Goal: Information Seeking & Learning: Check status

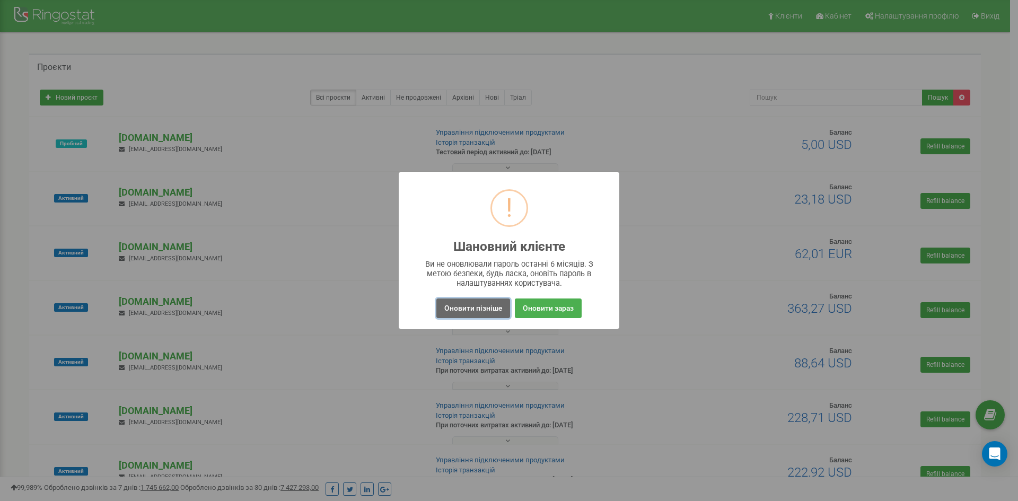
click at [452, 304] on button "Оновити пізніше" at bounding box center [474, 309] width 74 height 20
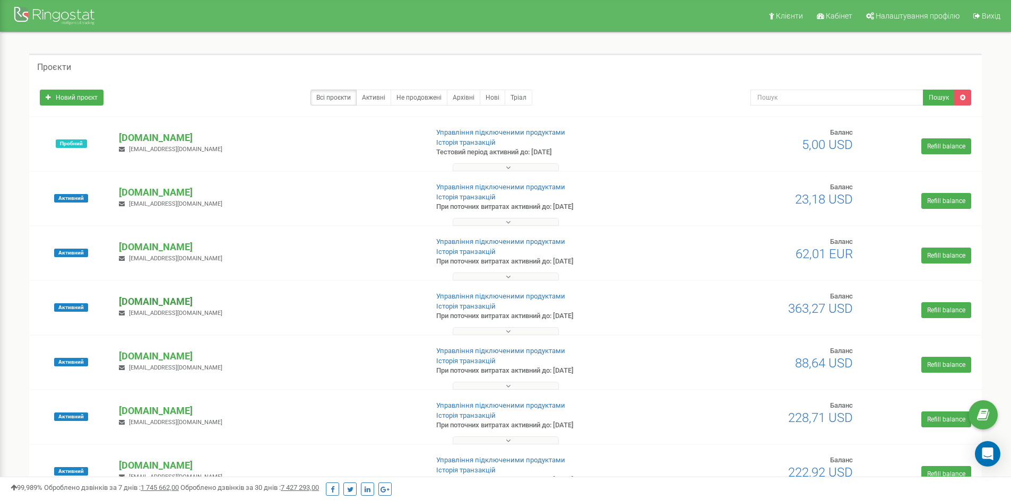
click at [135, 302] on p "[PERSON_NAME][DOMAIN_NAME]" at bounding box center [269, 302] width 300 height 14
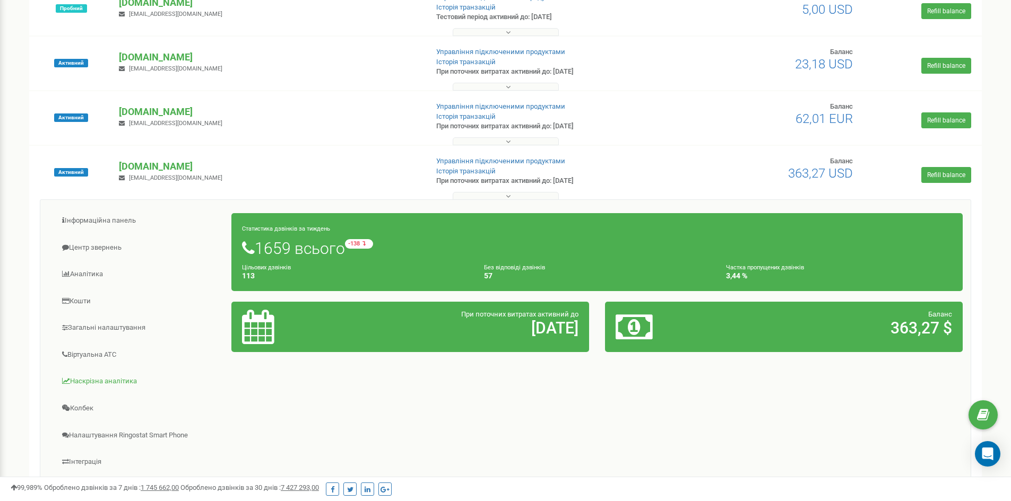
scroll to position [159, 0]
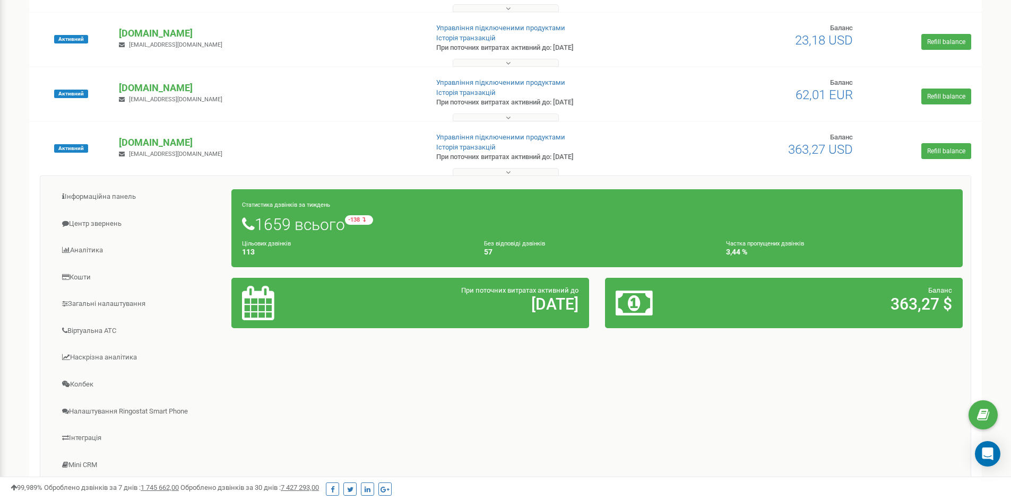
drag, startPoint x: 665, startPoint y: 514, endPoint x: 674, endPoint y: 526, distance: 14.9
click at [98, 223] on link "Центр звернень" at bounding box center [140, 224] width 184 height 26
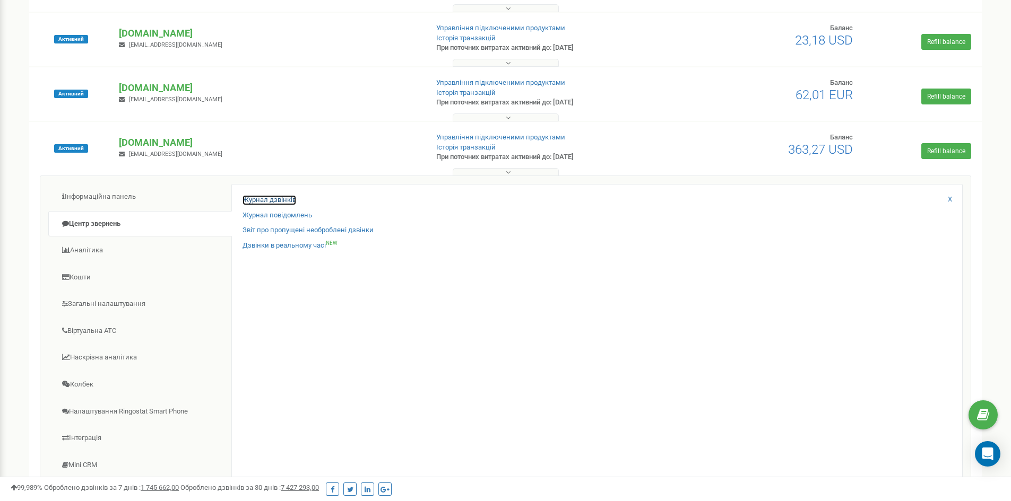
click at [281, 196] on link "Журнал дзвінків" at bounding box center [269, 200] width 54 height 10
click at [282, 201] on link "Журнал дзвінків" at bounding box center [269, 200] width 54 height 10
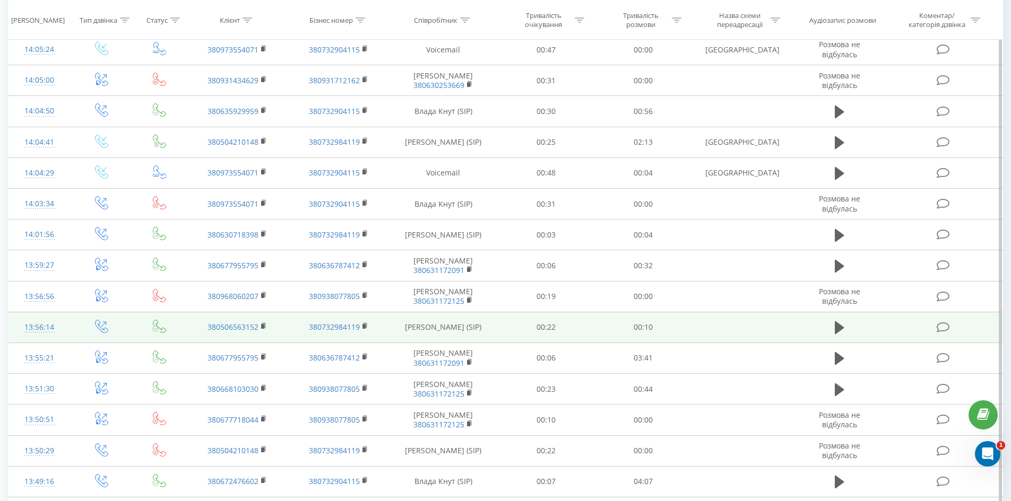
scroll to position [469, 0]
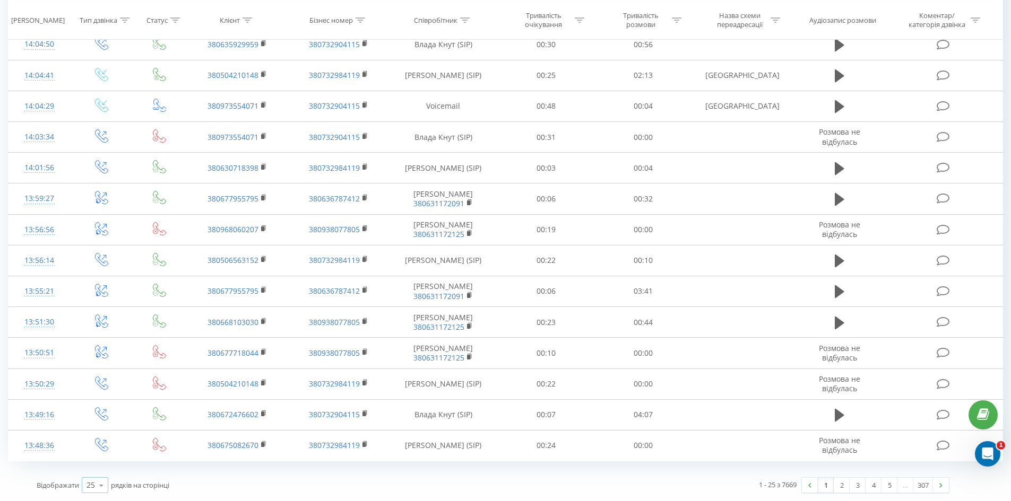
click at [91, 491] on div "25 10 25 50 100" at bounding box center [95, 485] width 27 height 16
click at [91, 474] on span "100" at bounding box center [92, 470] width 13 height 10
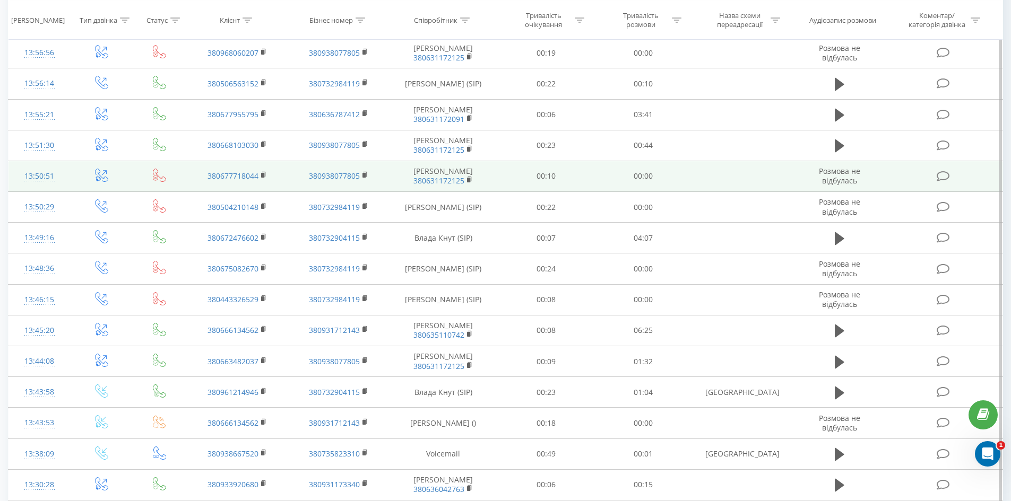
scroll to position [796, 0]
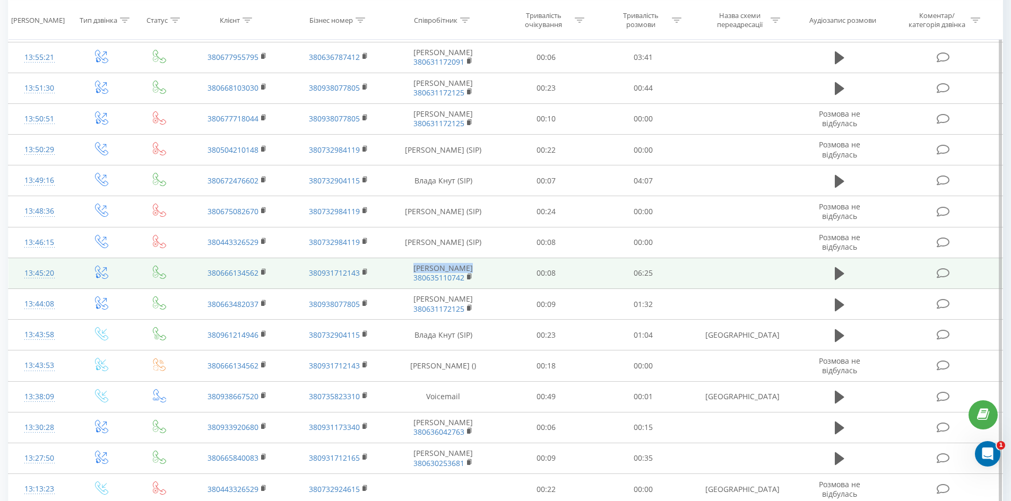
copy td "[PERSON_NAME]"
drag, startPoint x: 417, startPoint y: 269, endPoint x: 469, endPoint y: 268, distance: 52.5
click at [469, 268] on td "Ренкас Оксана 380635110742" at bounding box center [443, 273] width 109 height 31
click at [49, 271] on div "13:45:20" at bounding box center [39, 273] width 41 height 21
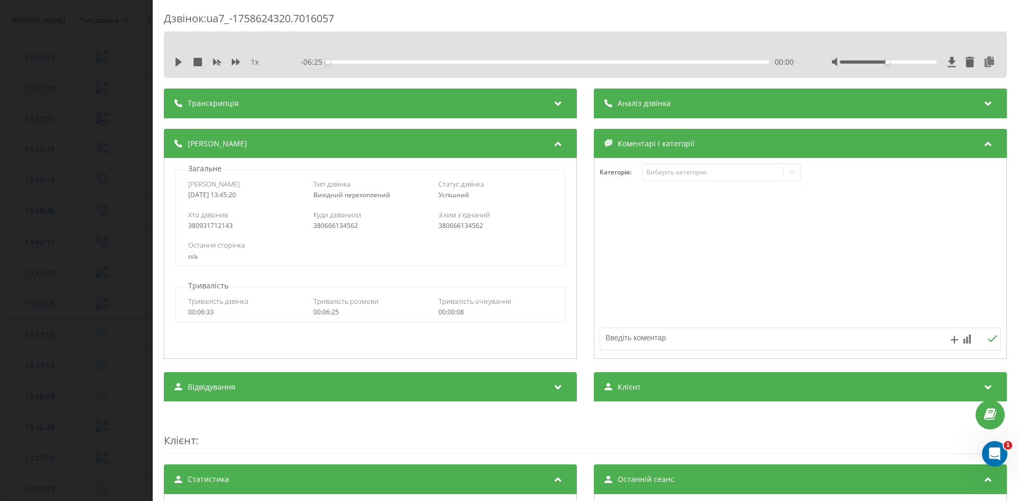
click at [391, 10] on div "Дзвінок : ua7_-1758624320.7016057 1 x - 06:25 00:00 00:00 Транскрипція Для AI-а…" at bounding box center [586, 250] width 866 height 501
click at [173, 62] on div "1 x - 06:25 00:00 00:00" at bounding box center [586, 62] width 828 height 16
click at [175, 62] on icon at bounding box center [179, 62] width 8 height 8
click at [179, 62] on icon at bounding box center [179, 62] width 8 height 8
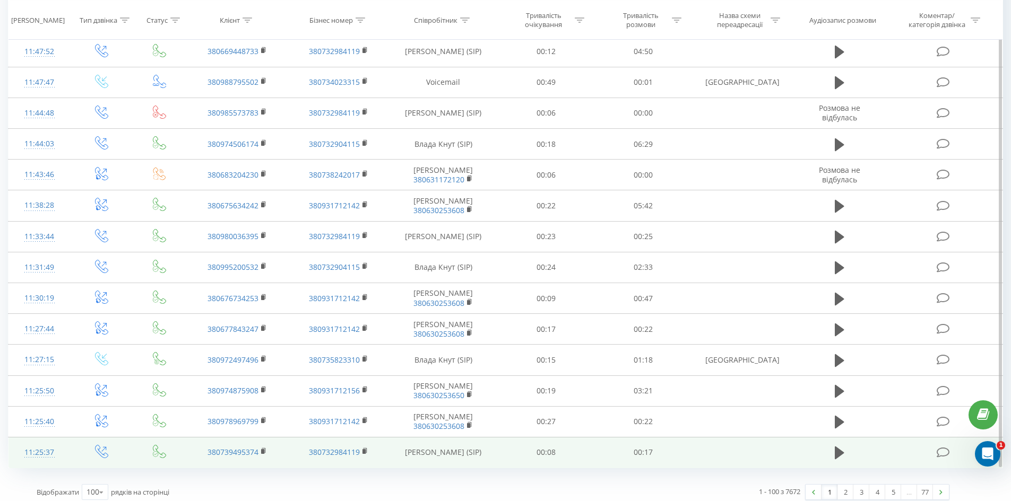
scroll to position [2784, 0]
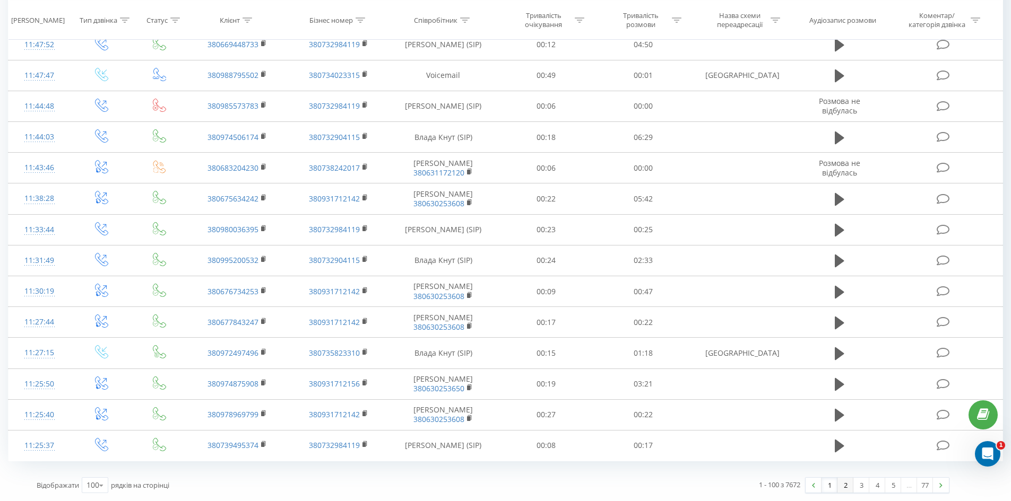
click at [842, 485] on link "2" at bounding box center [845, 485] width 16 height 15
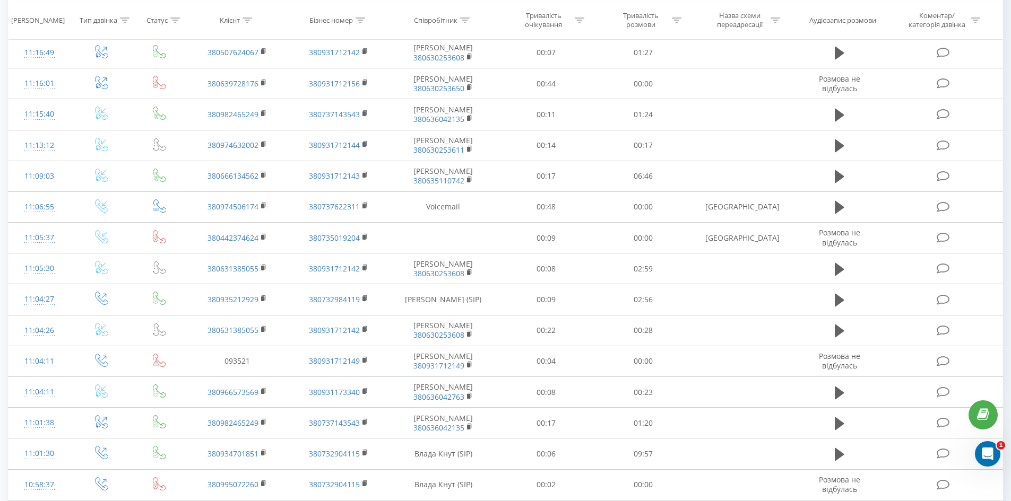
scroll to position [70, 0]
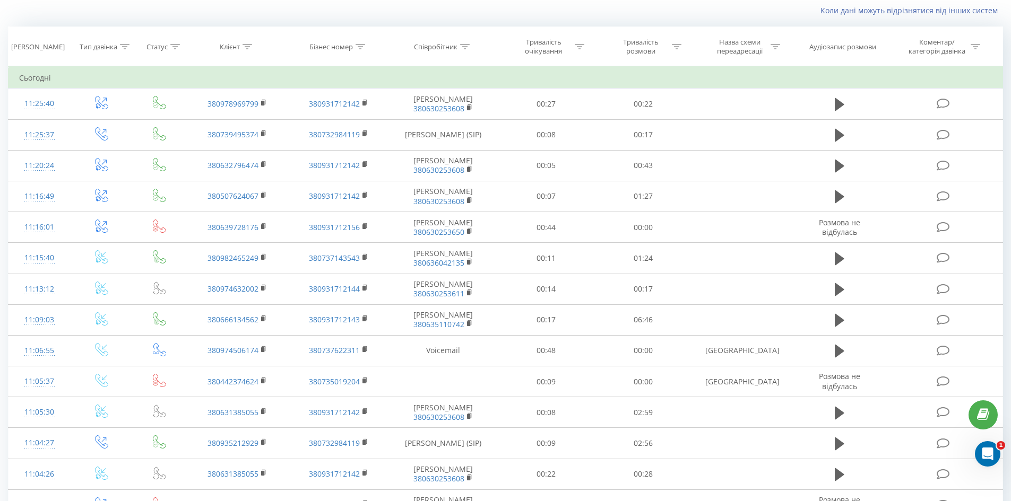
drag, startPoint x: 728, startPoint y: 133, endPoint x: 785, endPoint y: 87, distance: 73.2
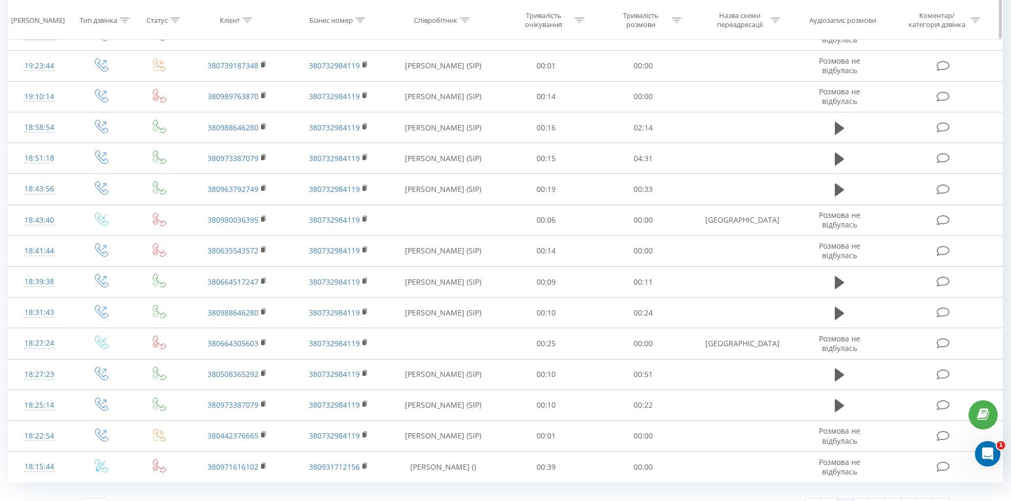
scroll to position [232, 0]
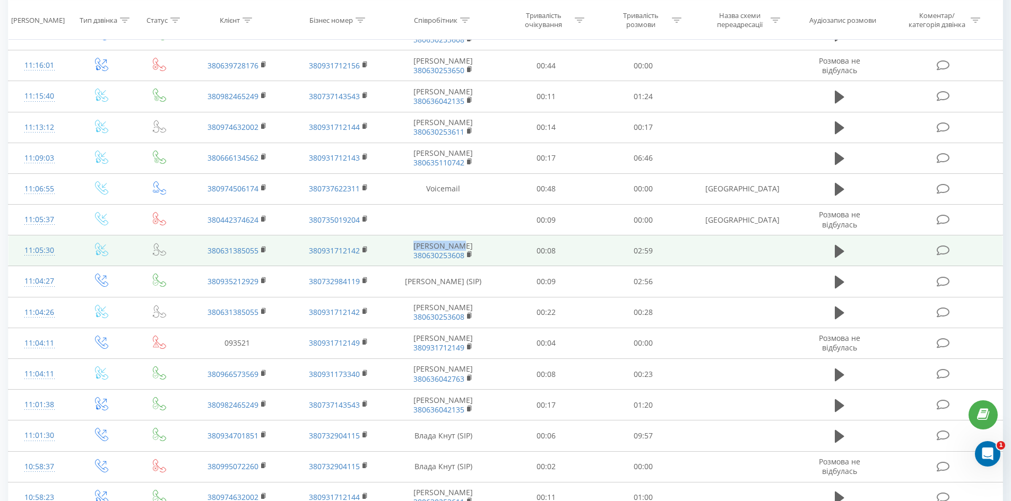
copy td "[PERSON_NAME]"
drag, startPoint x: 420, startPoint y: 247, endPoint x: 465, endPoint y: 244, distance: 45.2
click at [465, 244] on td "Іра Паночко 380630253608" at bounding box center [443, 251] width 109 height 31
click at [49, 249] on div "11:05:30" at bounding box center [39, 250] width 41 height 21
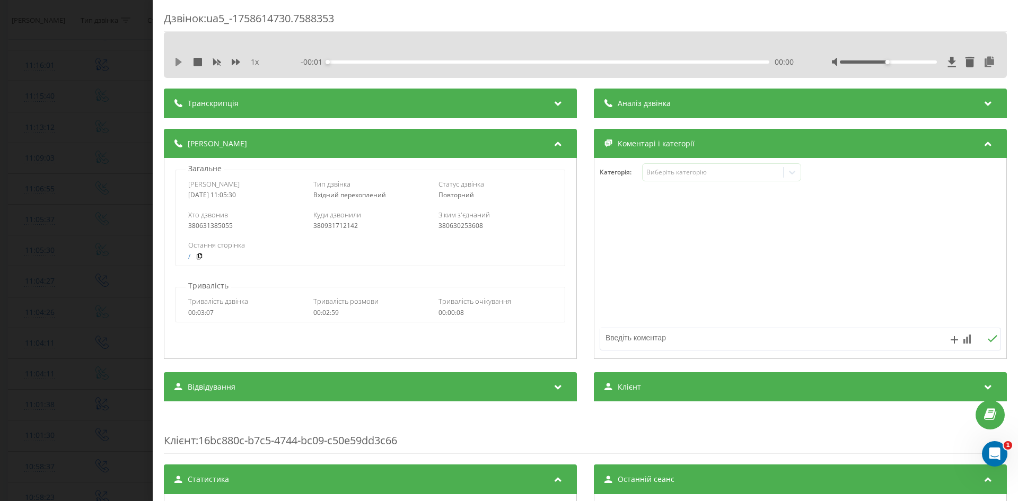
click at [178, 60] on icon at bounding box center [179, 62] width 6 height 8
click at [340, 61] on div "00:00" at bounding box center [549, 61] width 442 height 3
click at [179, 64] on icon at bounding box center [179, 62] width 8 height 8
drag, startPoint x: 592, startPoint y: 192, endPoint x: 566, endPoint y: 185, distance: 26.9
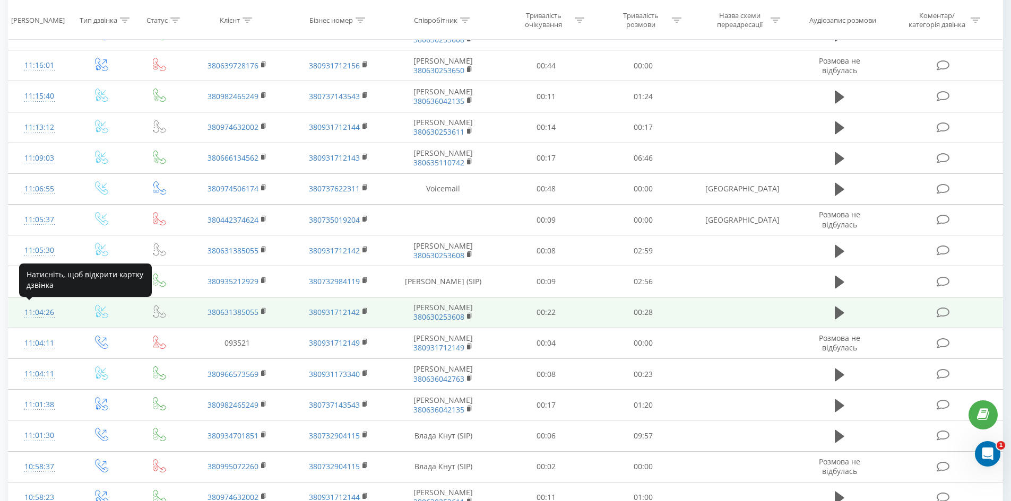
click at [41, 308] on div "11:04:26" at bounding box center [39, 312] width 41 height 21
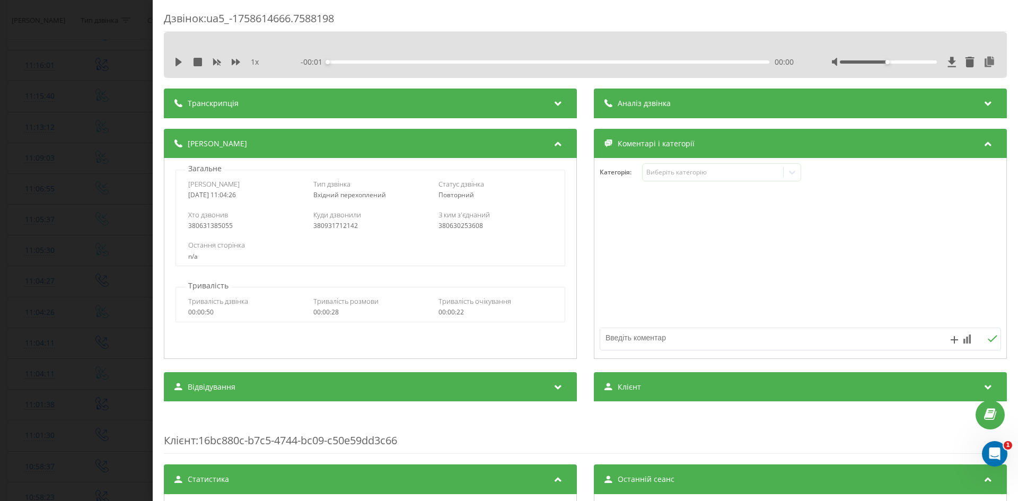
click at [171, 67] on div "1 x - 00:01 00:00 00:00" at bounding box center [585, 55] width 843 height 46
click at [178, 64] on icon at bounding box center [179, 62] width 6 height 8
drag, startPoint x: 362, startPoint y: 64, endPoint x: 382, endPoint y: 64, distance: 19.6
click at [376, 64] on div "- 00:27 00:00 00:00" at bounding box center [547, 62] width 493 height 11
drag, startPoint x: 889, startPoint y: 63, endPoint x: 925, endPoint y: 63, distance: 36.6
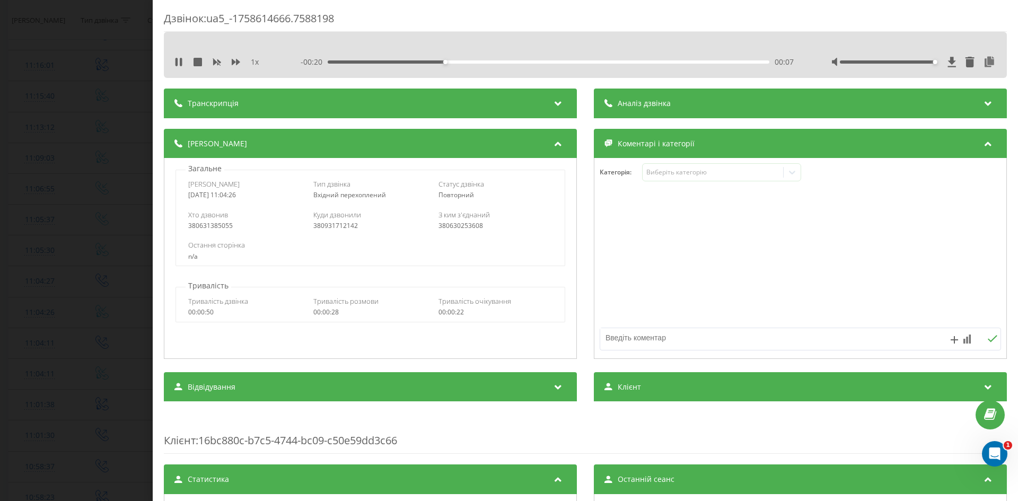
click at [925, 63] on div at bounding box center [888, 61] width 97 height 3
click at [548, 62] on div "00:08" at bounding box center [549, 61] width 442 height 3
click at [659, 62] on div "00:21" at bounding box center [549, 61] width 442 height 3
drag, startPoint x: 484, startPoint y: 98, endPoint x: 233, endPoint y: 8, distance: 265.8
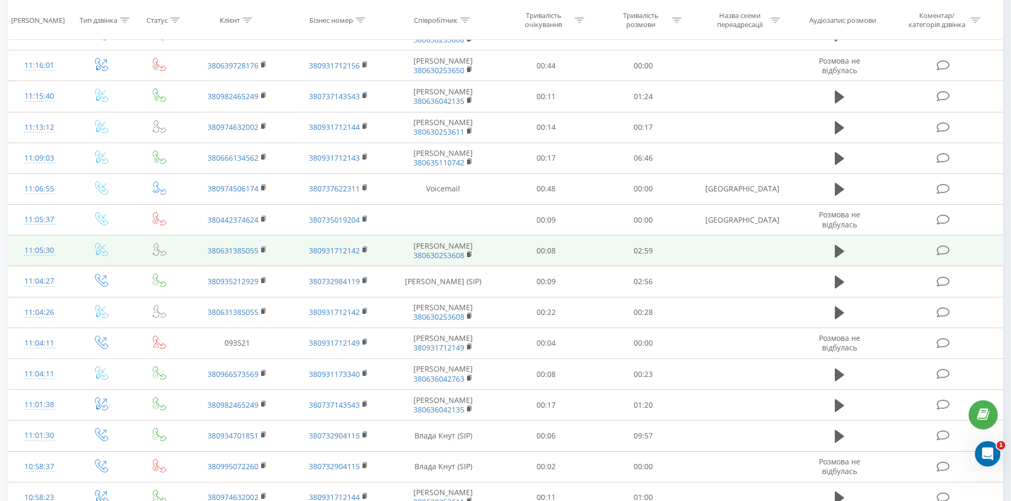
drag, startPoint x: 300, startPoint y: 224, endPoint x: 298, endPoint y: 249, distance: 25.0
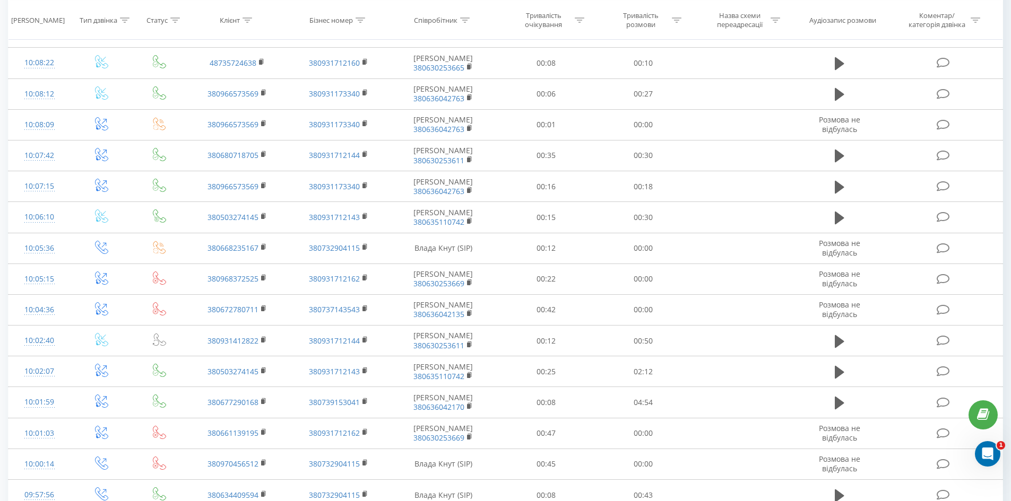
scroll to position [2805, 0]
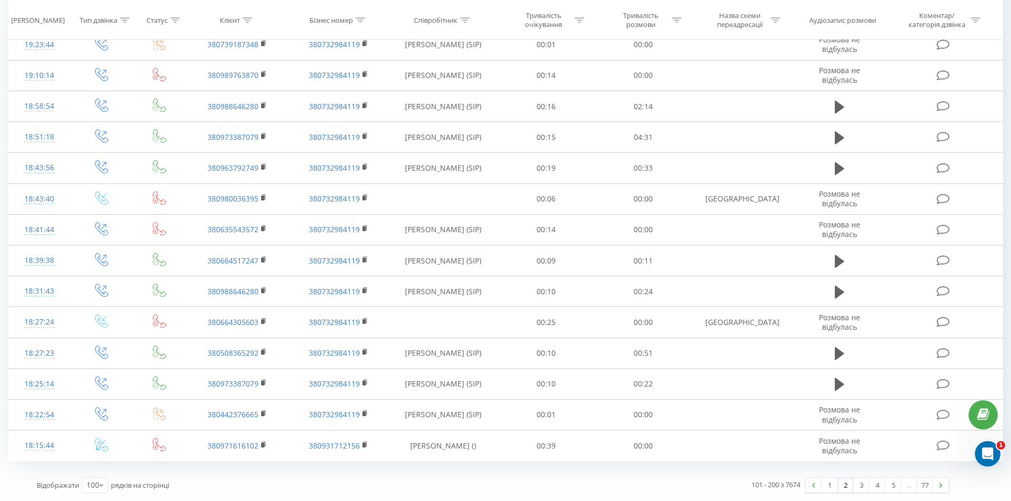
click at [844, 489] on link "2" at bounding box center [845, 485] width 16 height 15
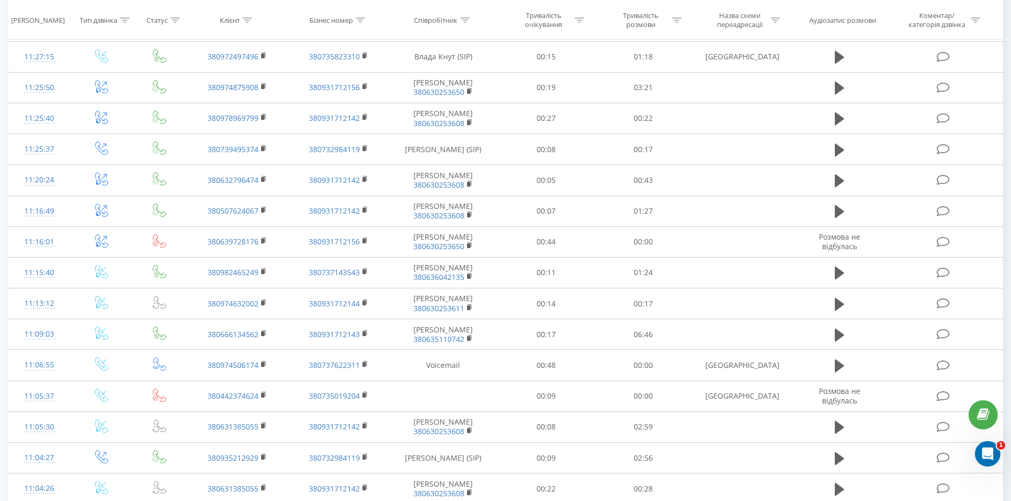
scroll to position [70, 0]
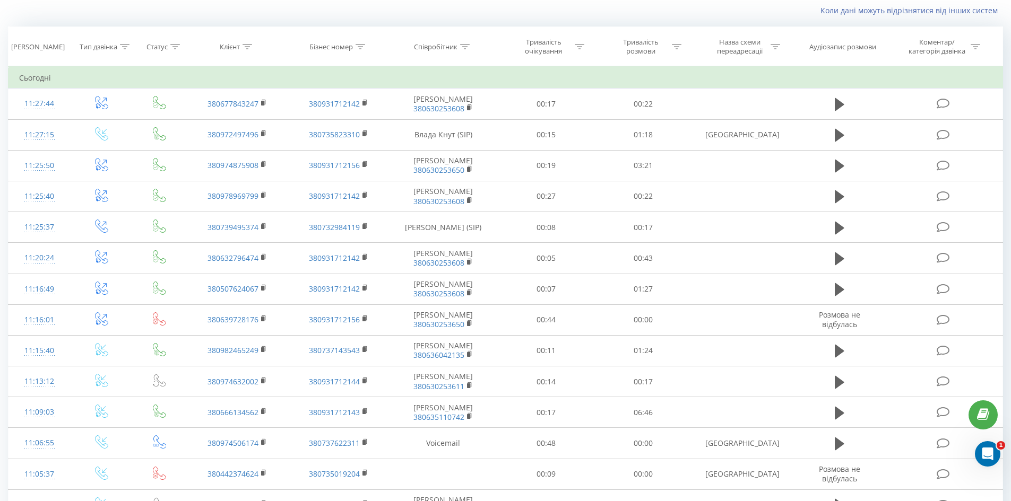
drag, startPoint x: 559, startPoint y: 81, endPoint x: 544, endPoint y: 88, distance: 15.7
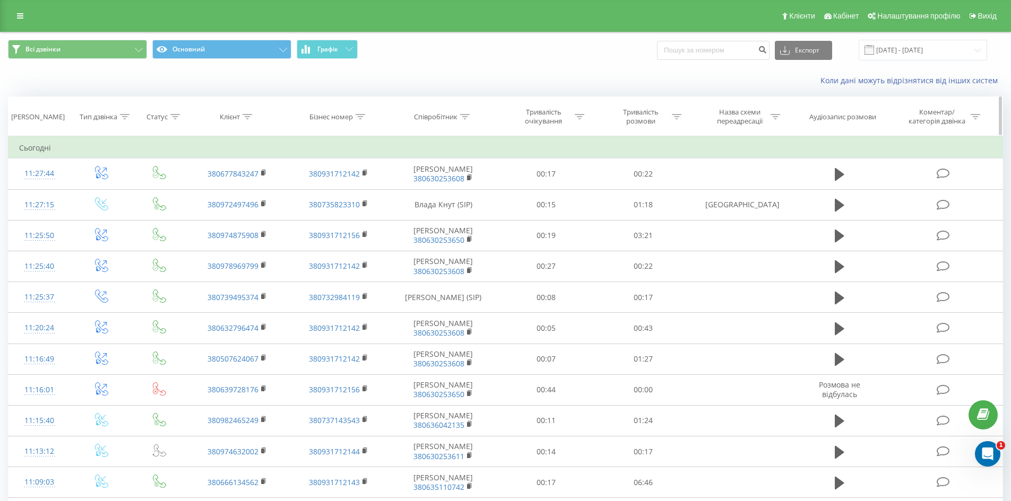
click at [455, 113] on div "Співробітник" at bounding box center [435, 116] width 43 height 9
click at [451, 195] on input "text" at bounding box center [442, 193] width 93 height 19
click at [448, 169] on div at bounding box center [436, 168] width 75 height 10
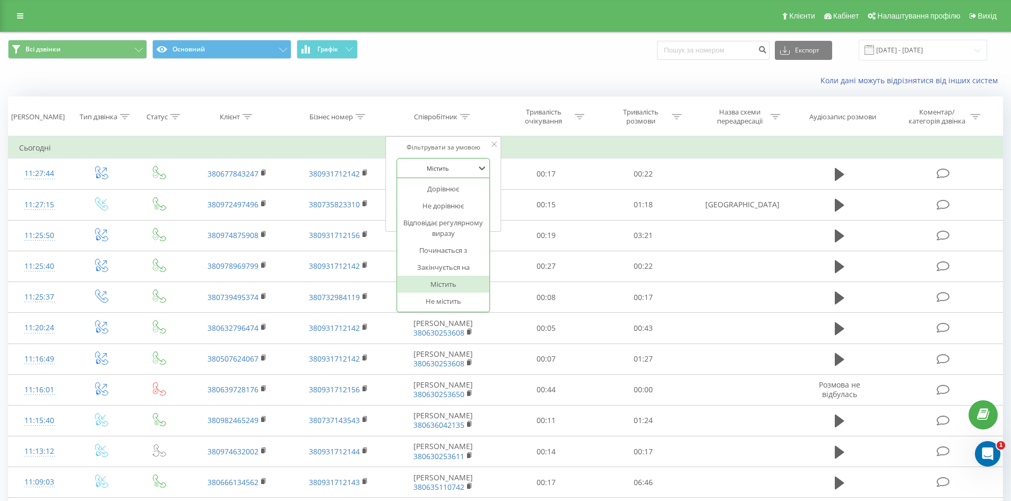
click at [491, 142] on icon at bounding box center [493, 144] width 5 height 5
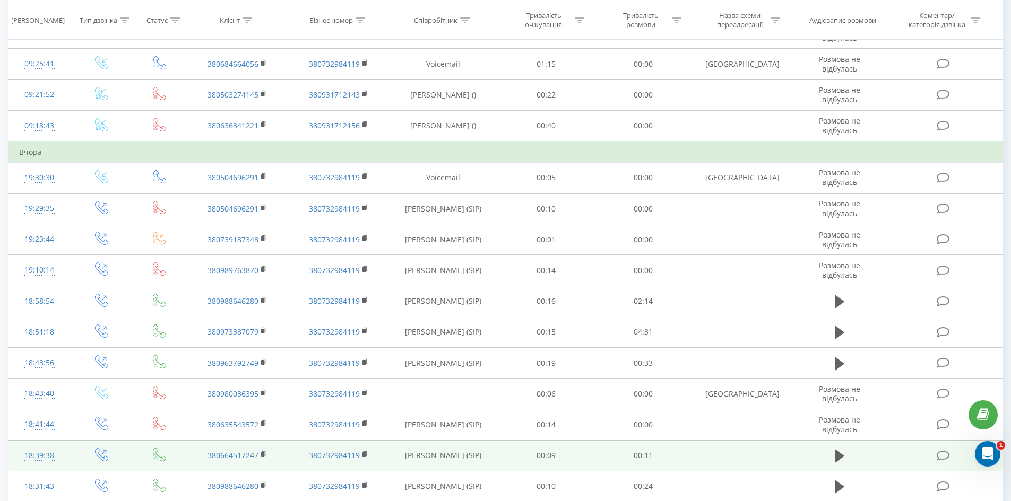
scroll to position [2805, 0]
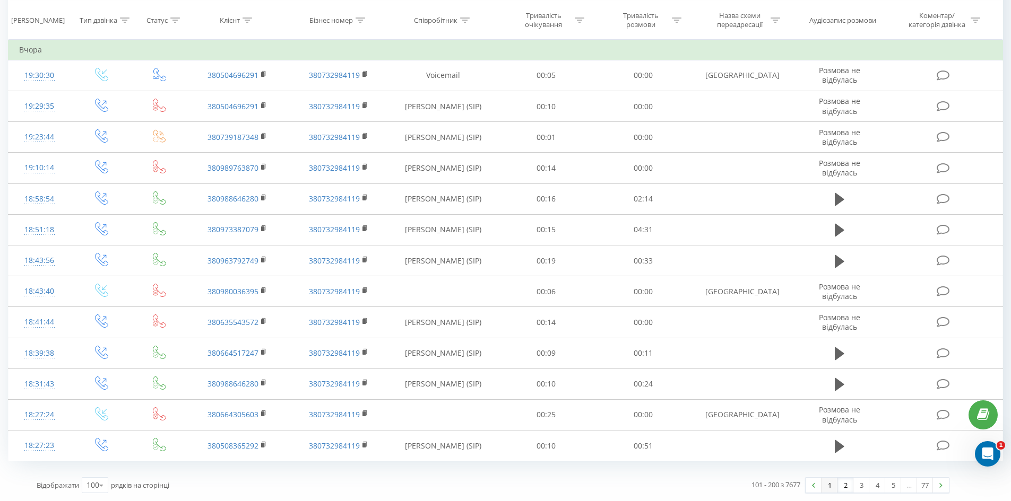
click at [828, 489] on link "1" at bounding box center [829, 485] width 16 height 15
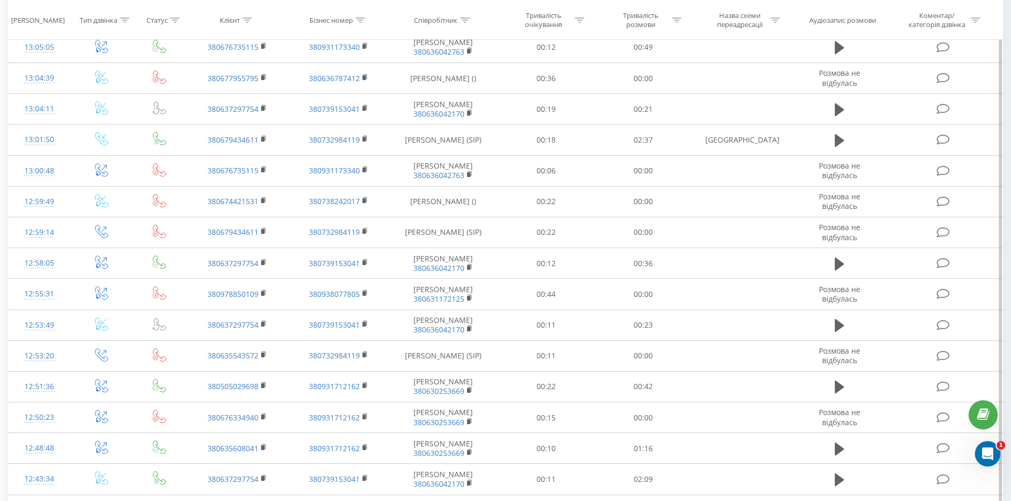
scroll to position [0, 0]
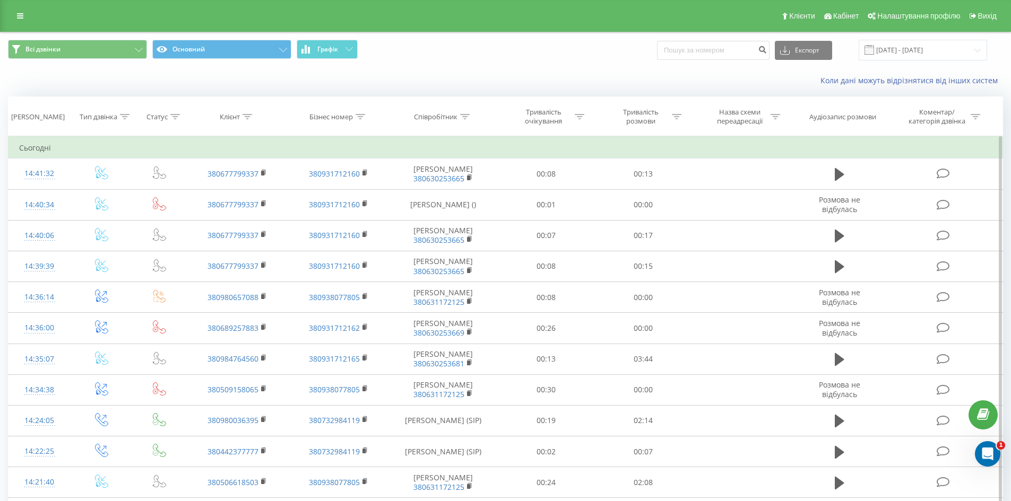
click at [38, 147] on td "Сьогодні" at bounding box center [505, 147] width 994 height 21
click at [43, 122] on th "[PERSON_NAME]" at bounding box center [39, 116] width 62 height 39
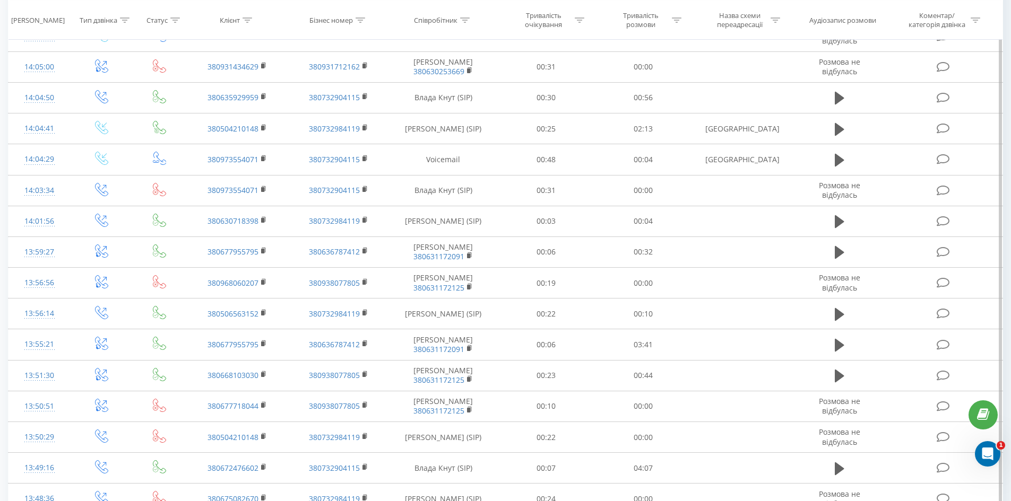
scroll to position [2784, 0]
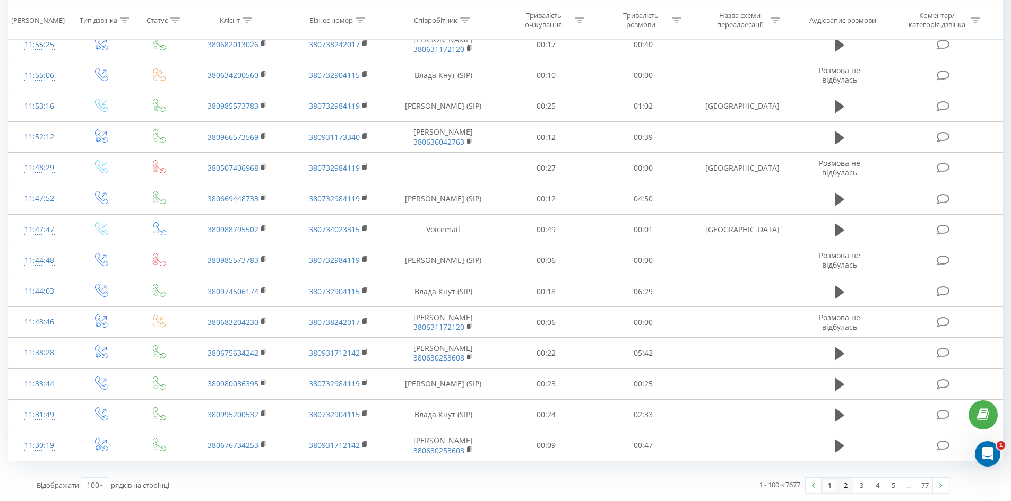
click at [846, 486] on link "2" at bounding box center [845, 485] width 16 height 15
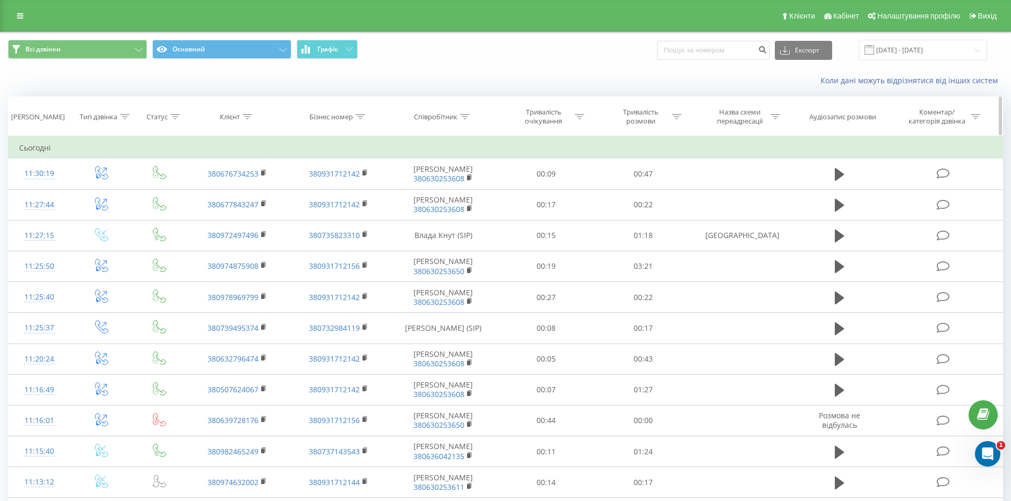
drag, startPoint x: 588, startPoint y: 117, endPoint x: 602, endPoint y: 125, distance: 16.4
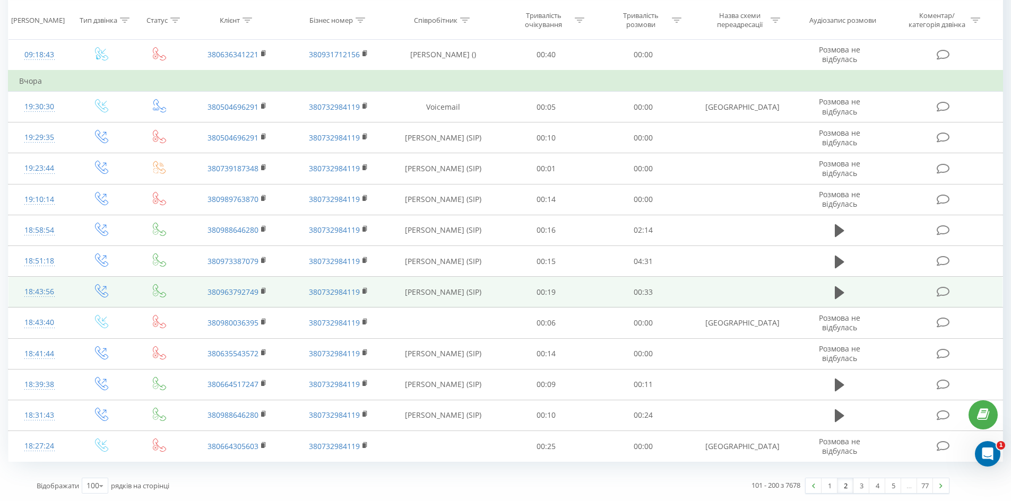
scroll to position [2805, 0]
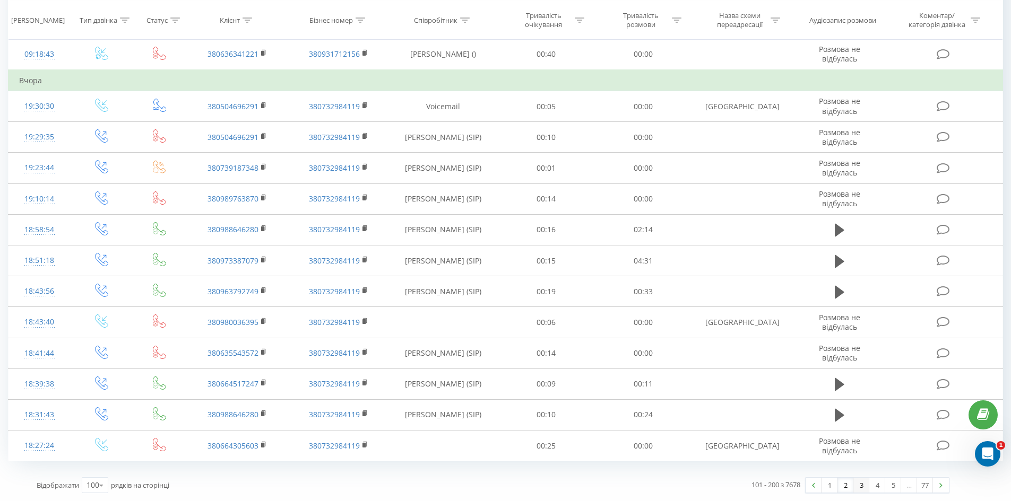
click at [863, 484] on link "3" at bounding box center [861, 485] width 16 height 15
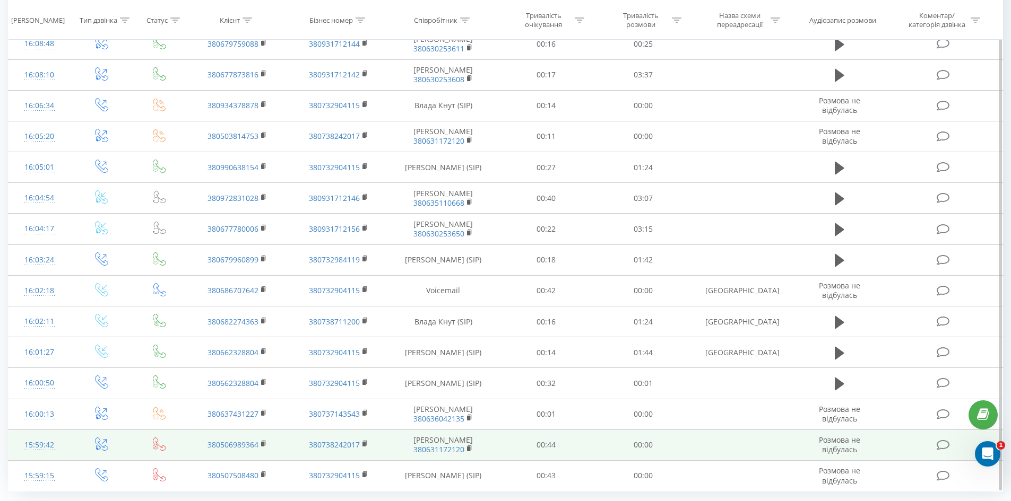
scroll to position [2784, 0]
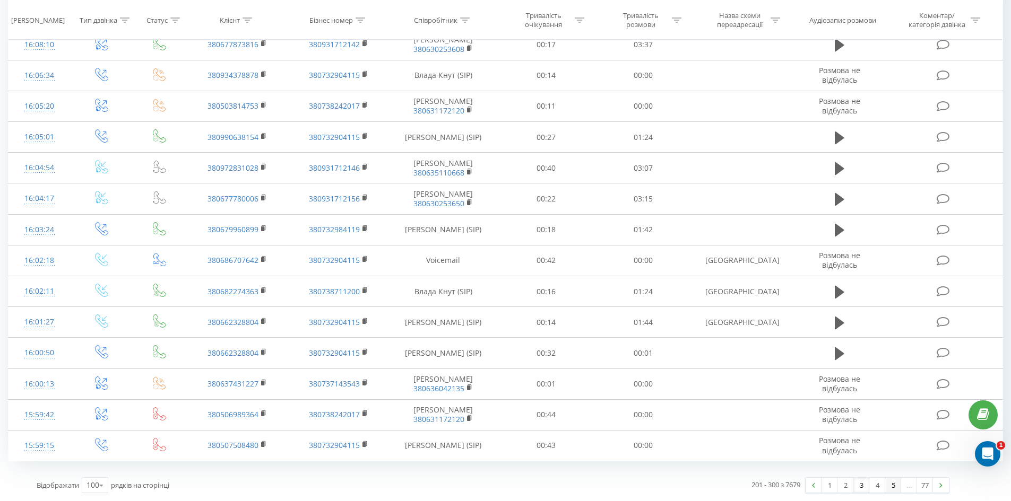
click at [890, 487] on link "5" at bounding box center [893, 485] width 16 height 15
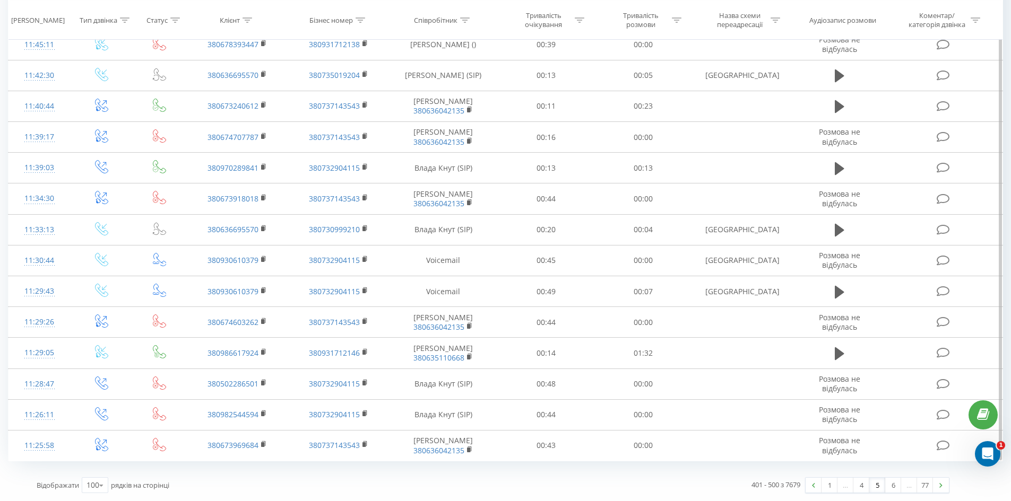
scroll to position [2300, 0]
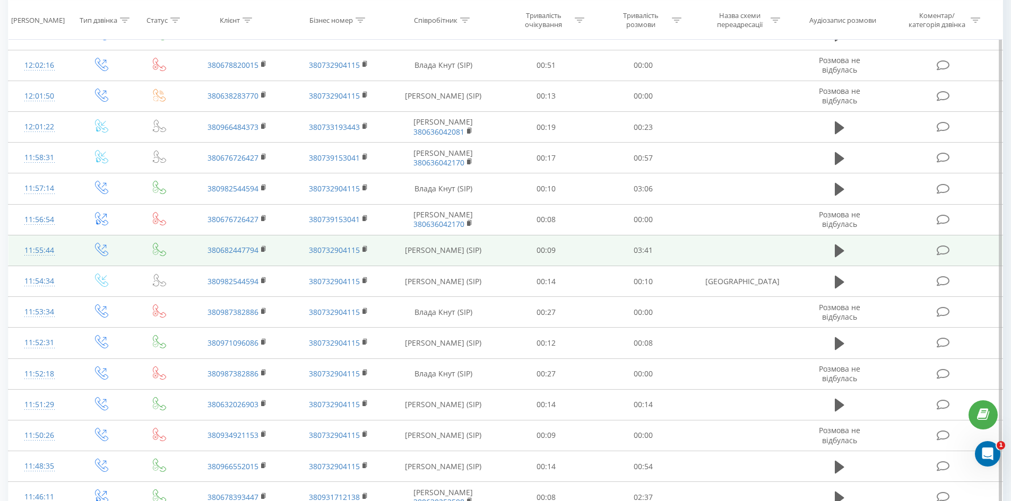
drag, startPoint x: 406, startPoint y: 252, endPoint x: 492, endPoint y: 250, distance: 85.4
click at [493, 251] on td "[PERSON_NAME] (SIP)" at bounding box center [443, 250] width 109 height 31
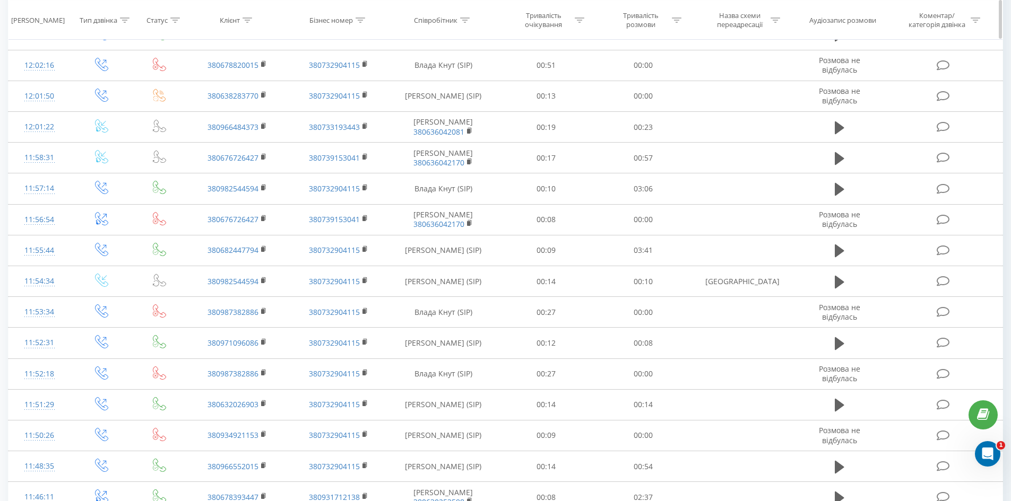
copy td "[PERSON_NAME] (SIP)"
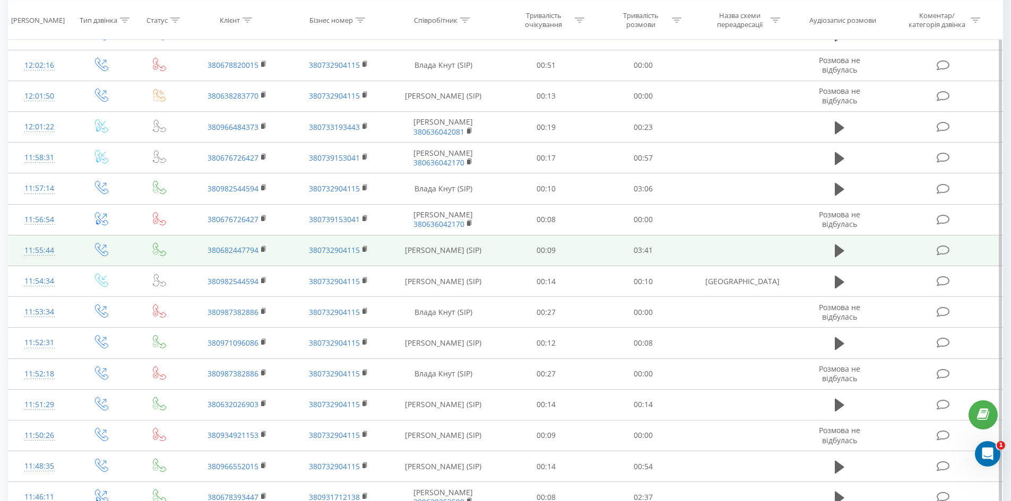
click at [46, 252] on div "11:55:44" at bounding box center [39, 250] width 41 height 21
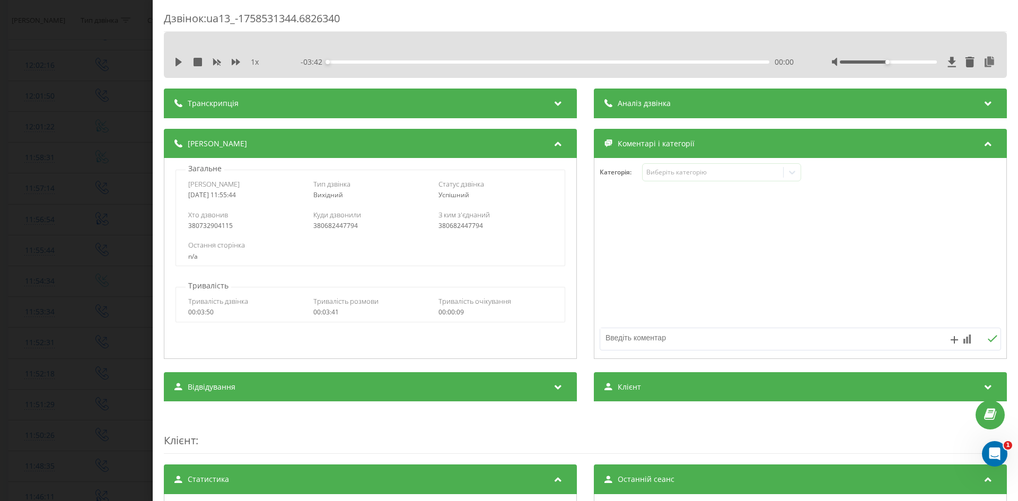
click at [172, 57] on div "1 x - 03:42 00:00 00:00" at bounding box center [586, 62] width 828 height 16
click at [176, 60] on icon at bounding box center [179, 62] width 8 height 8
click at [179, 62] on icon at bounding box center [179, 62] width 8 height 8
drag, startPoint x: 304, startPoint y: 108, endPoint x: 178, endPoint y: 1, distance: 166.0
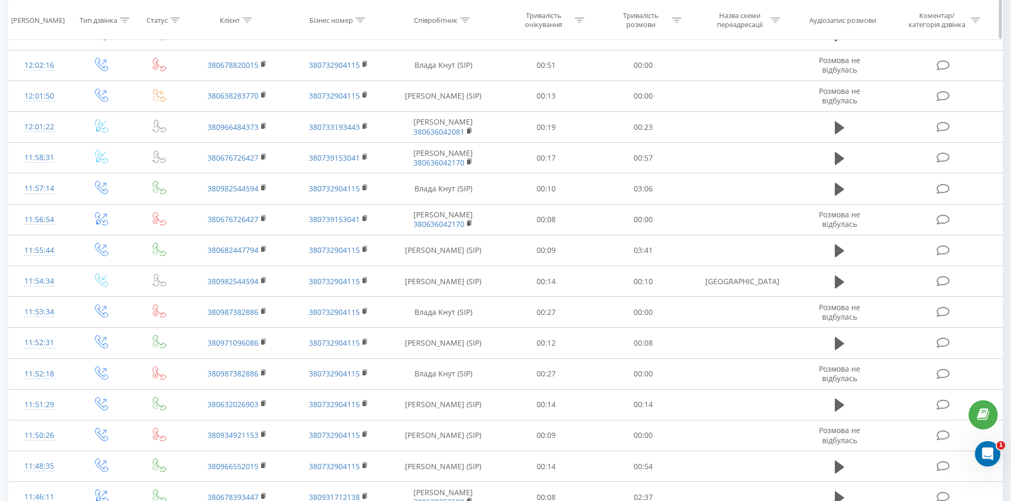
scroll to position [1991, 0]
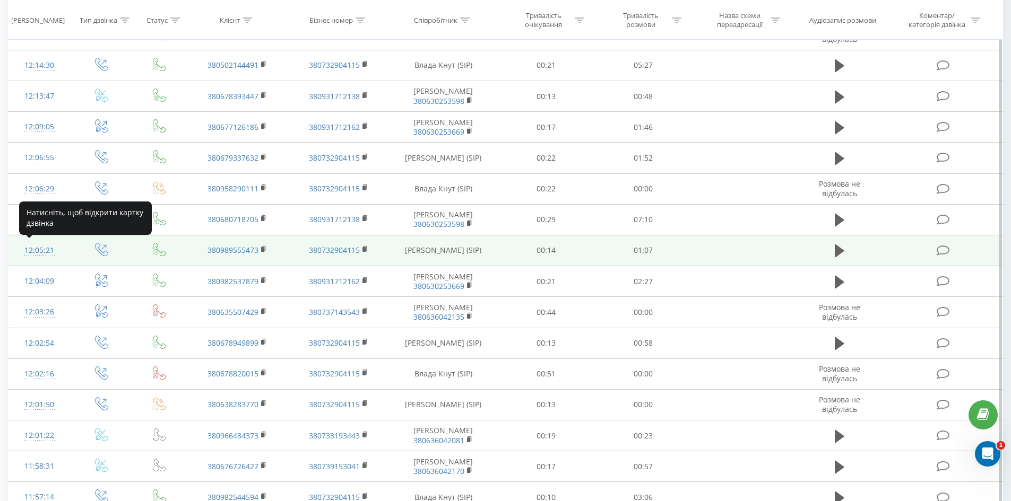
click at [35, 253] on div "12:05:21" at bounding box center [39, 250] width 41 height 21
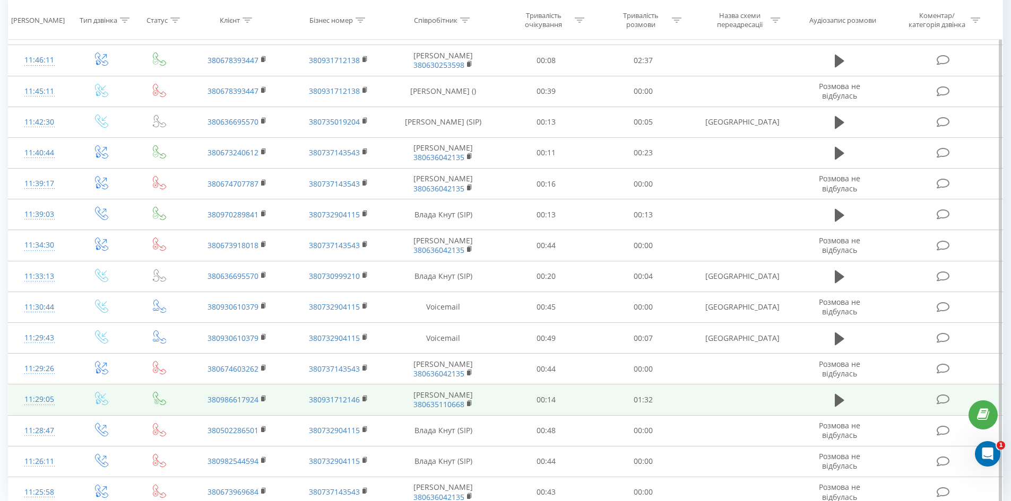
scroll to position [2784, 0]
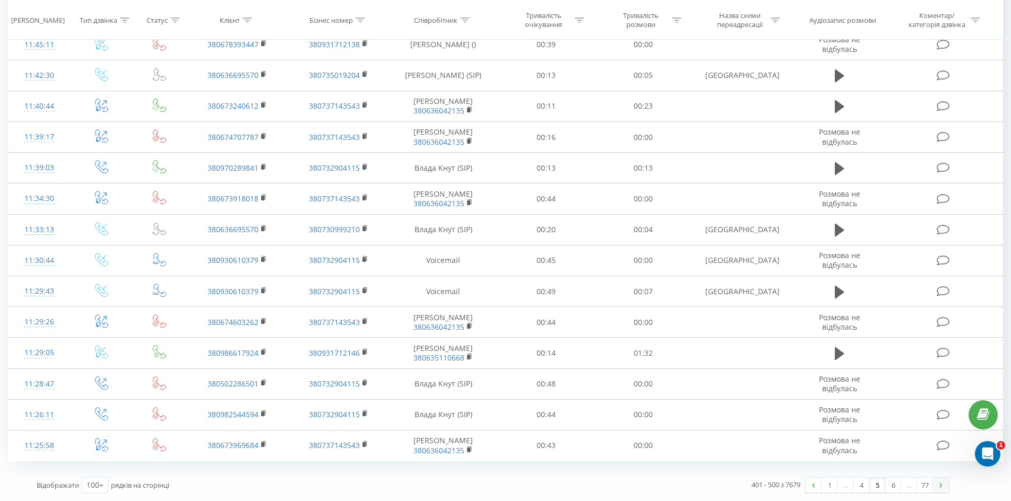
click at [942, 490] on link at bounding box center [941, 485] width 16 height 15
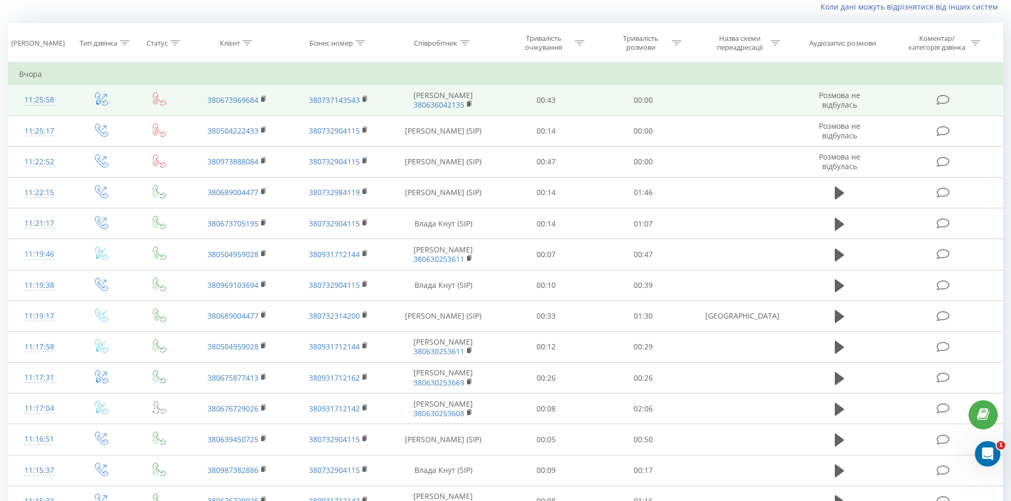
scroll to position [70, 0]
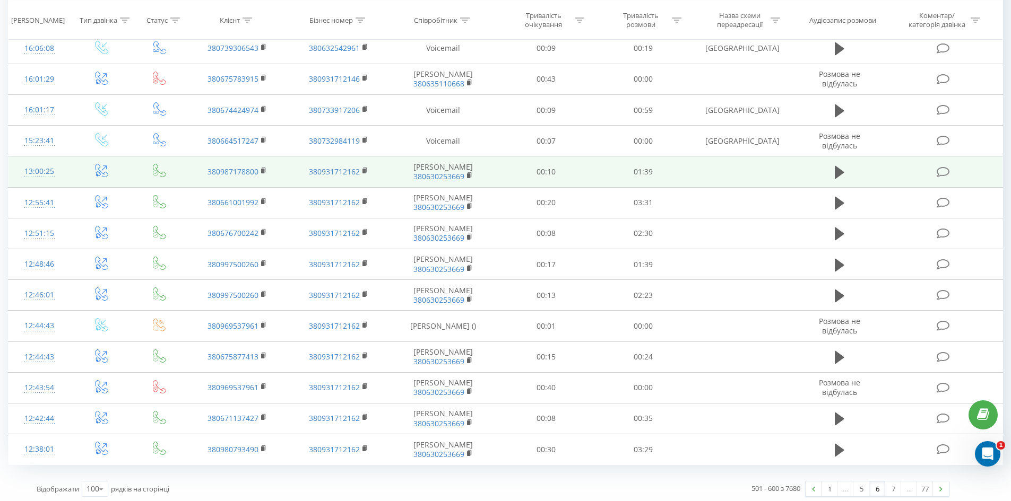
scroll to position [2805, 0]
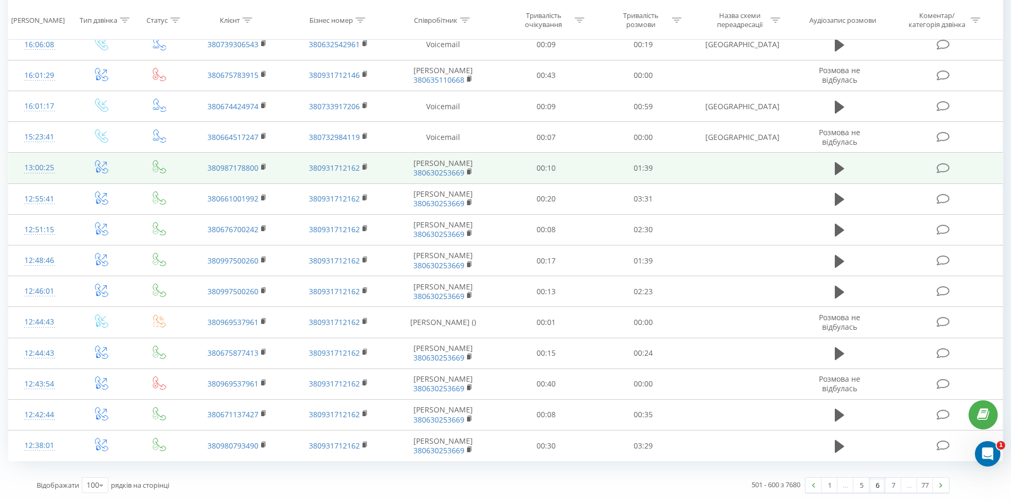
drag, startPoint x: 698, startPoint y: 171, endPoint x: 716, endPoint y: 267, distance: 97.7
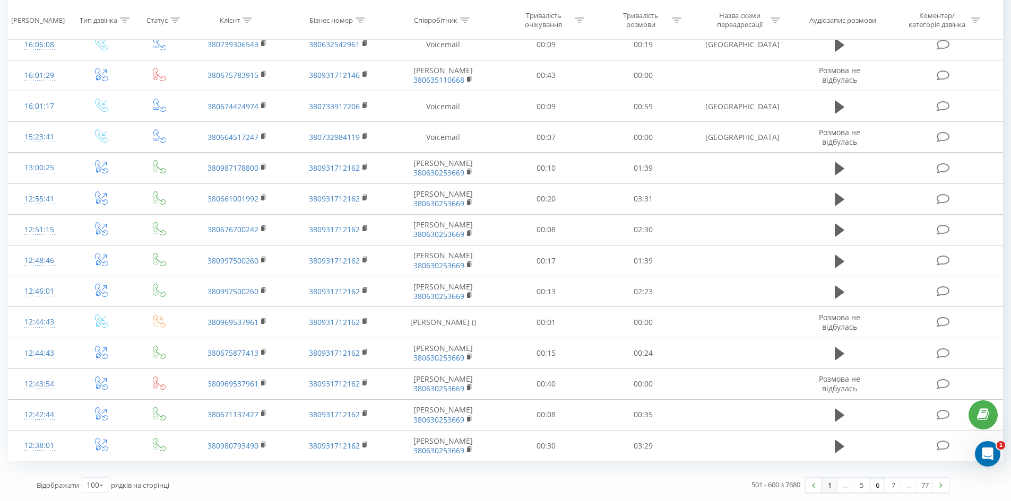
click at [830, 486] on link "1" at bounding box center [829, 485] width 16 height 15
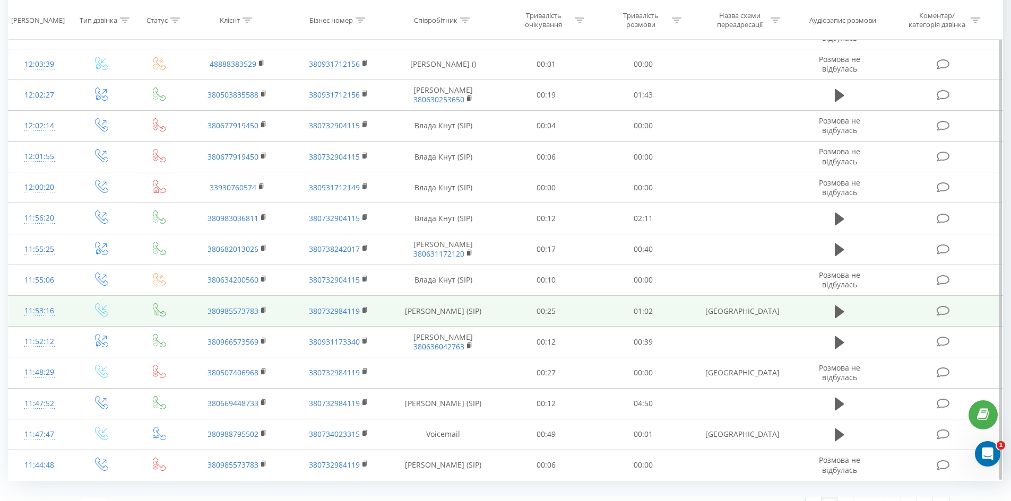
scroll to position [2784, 0]
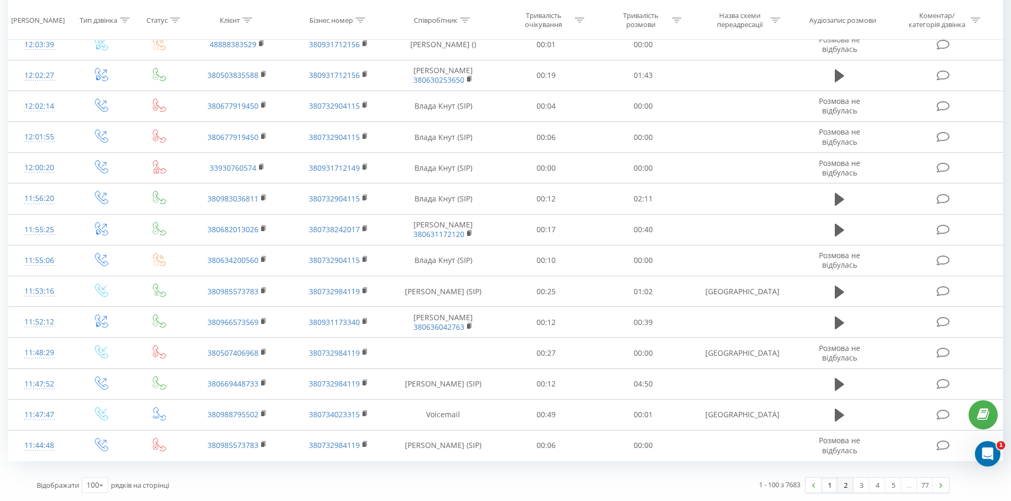
click at [847, 483] on link "2" at bounding box center [845, 485] width 16 height 15
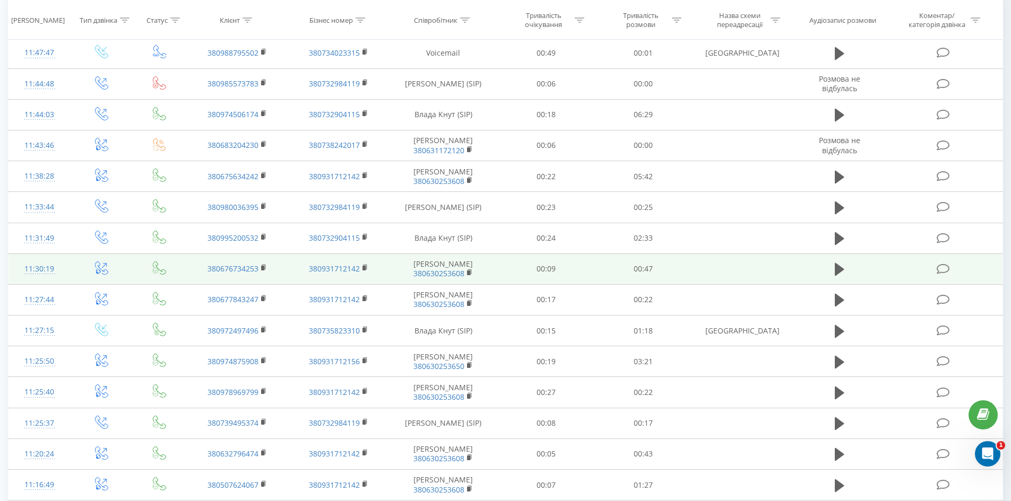
scroll to position [26, 0]
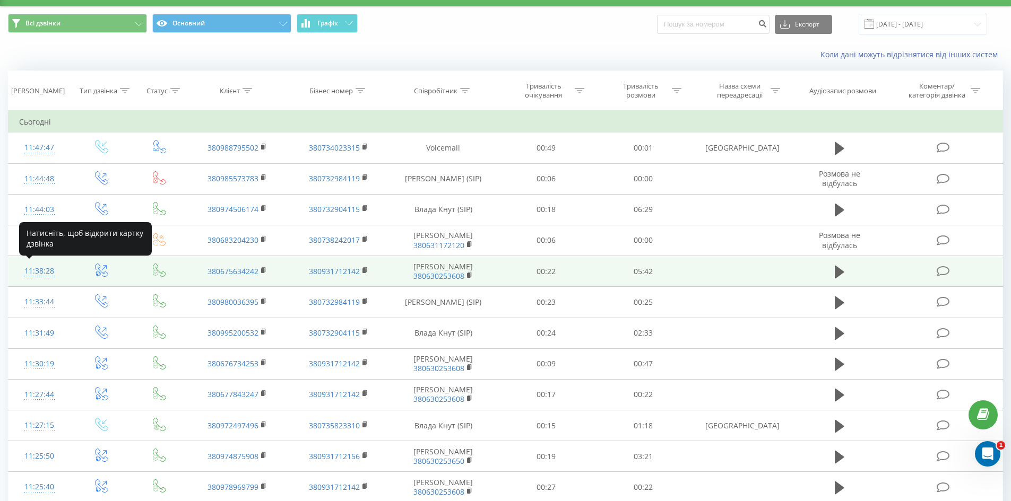
click at [39, 268] on div "11:38:28" at bounding box center [39, 271] width 41 height 21
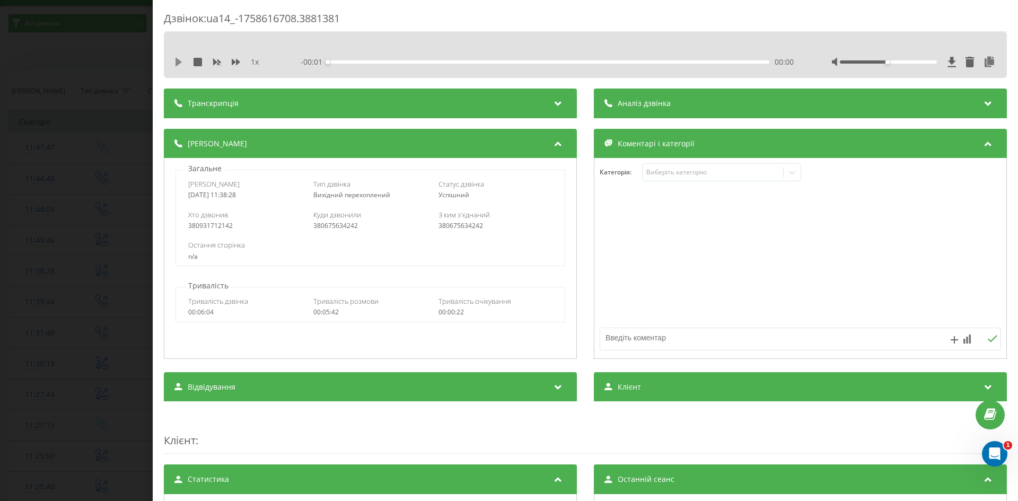
click at [177, 60] on icon at bounding box center [179, 62] width 6 height 8
drag, startPoint x: 125, startPoint y: 209, endPoint x: 111, endPoint y: 219, distance: 16.3
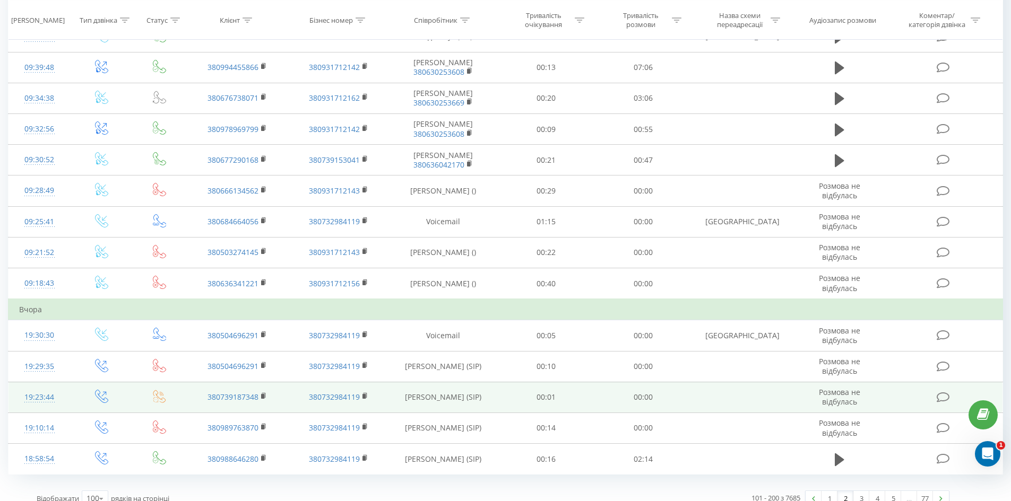
scroll to position [2805, 0]
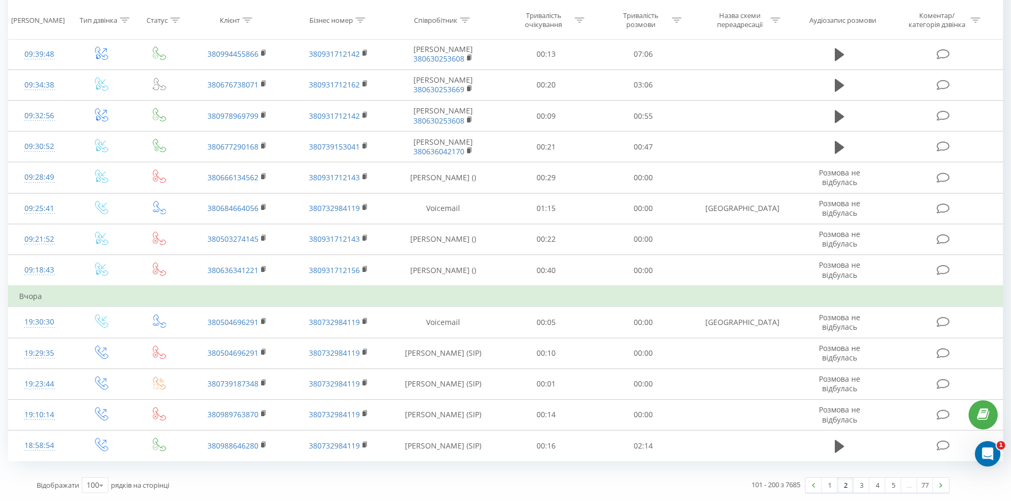
click at [844, 486] on link "2" at bounding box center [845, 485] width 16 height 15
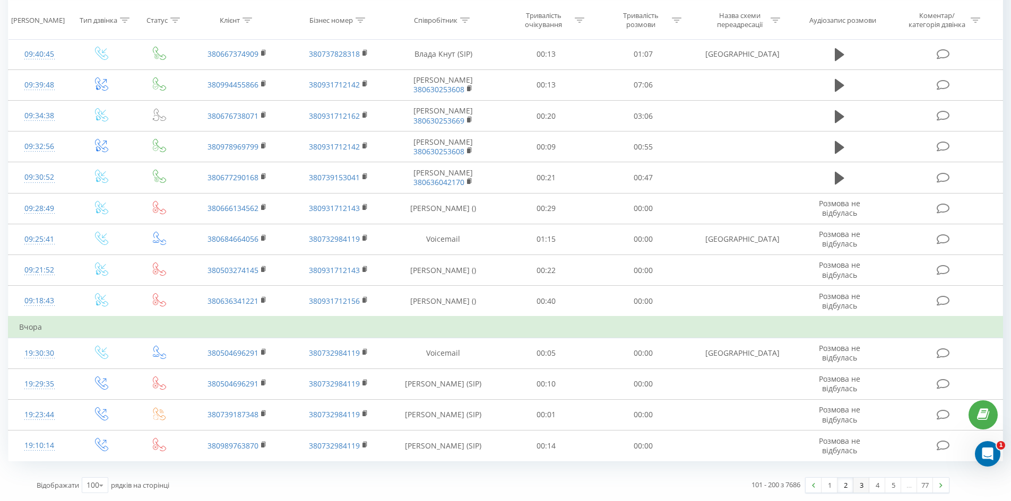
click at [861, 485] on link "3" at bounding box center [861, 485] width 16 height 15
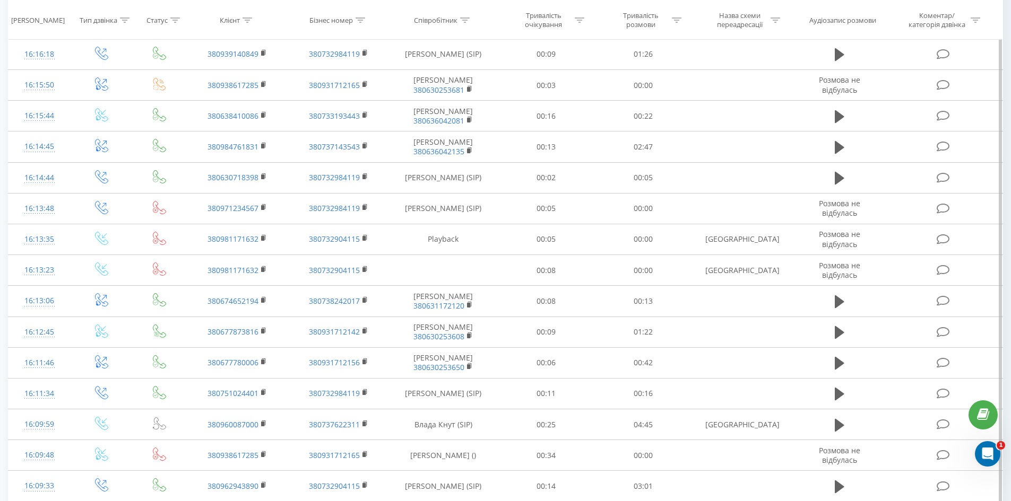
scroll to position [2784, 0]
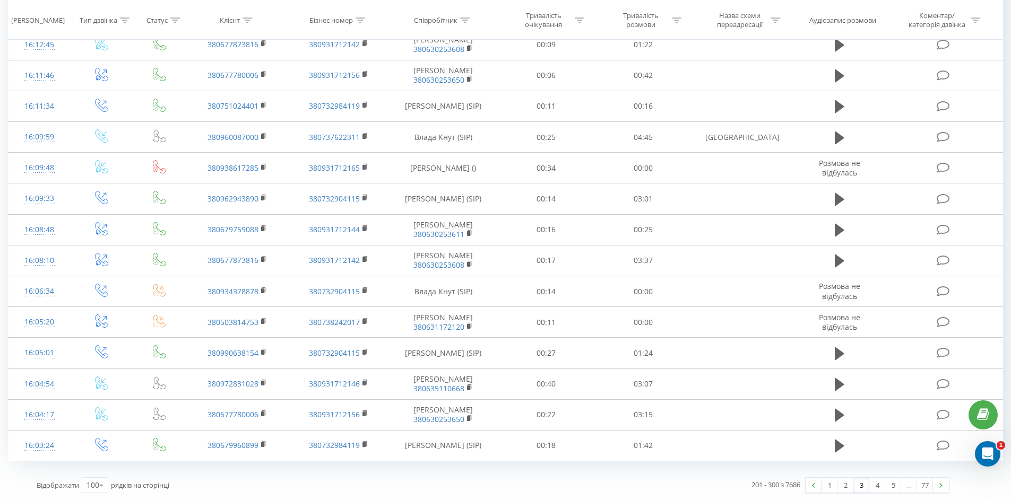
click at [851, 485] on link "2" at bounding box center [845, 485] width 16 height 15
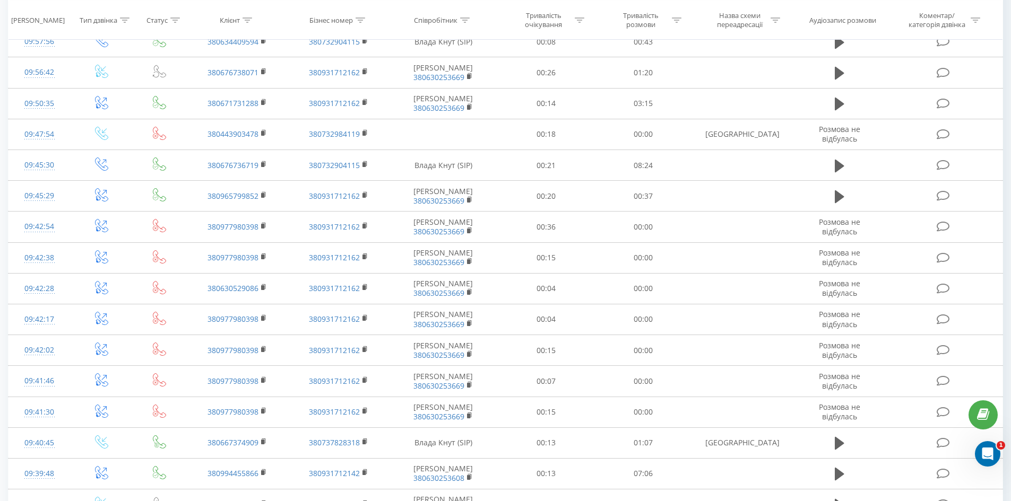
scroll to position [2805, 0]
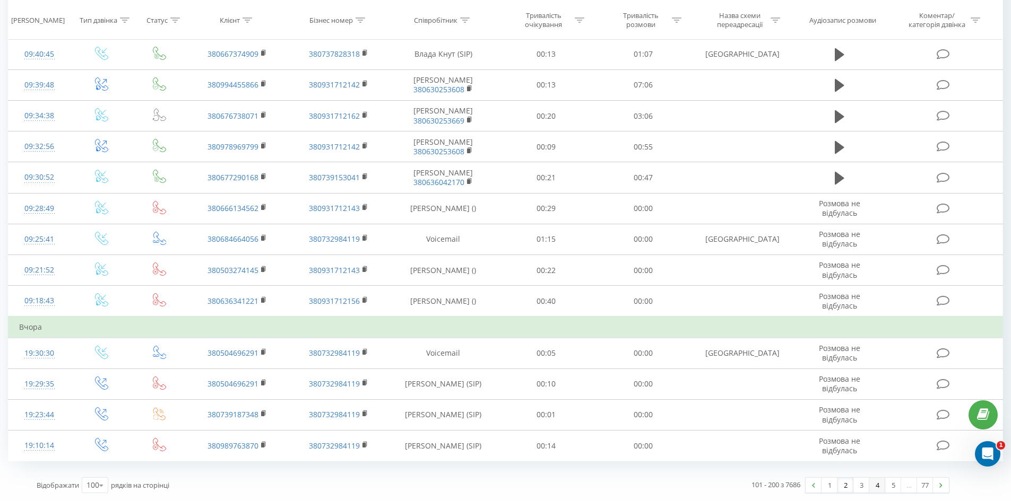
click at [875, 487] on link "4" at bounding box center [877, 485] width 16 height 15
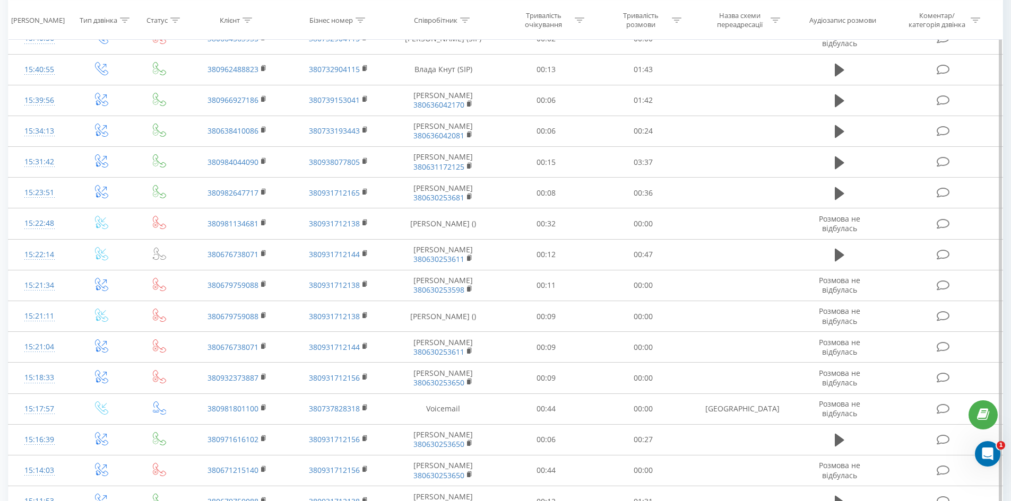
scroll to position [2784, 0]
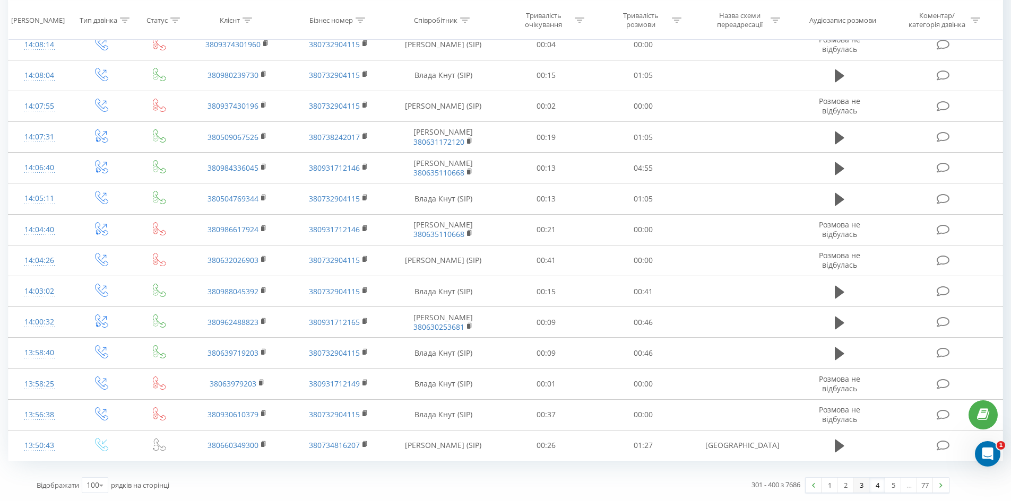
click at [859, 486] on link "3" at bounding box center [861, 485] width 16 height 15
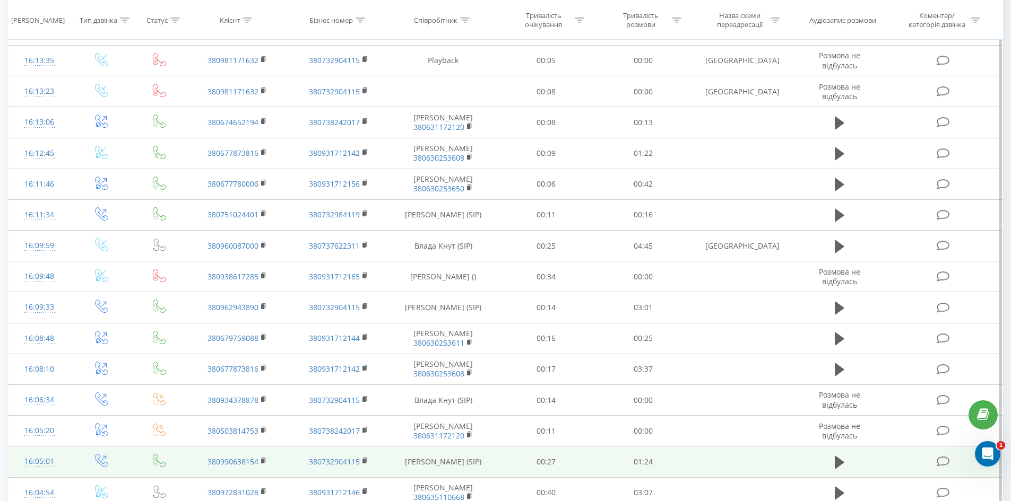
scroll to position [2784, 0]
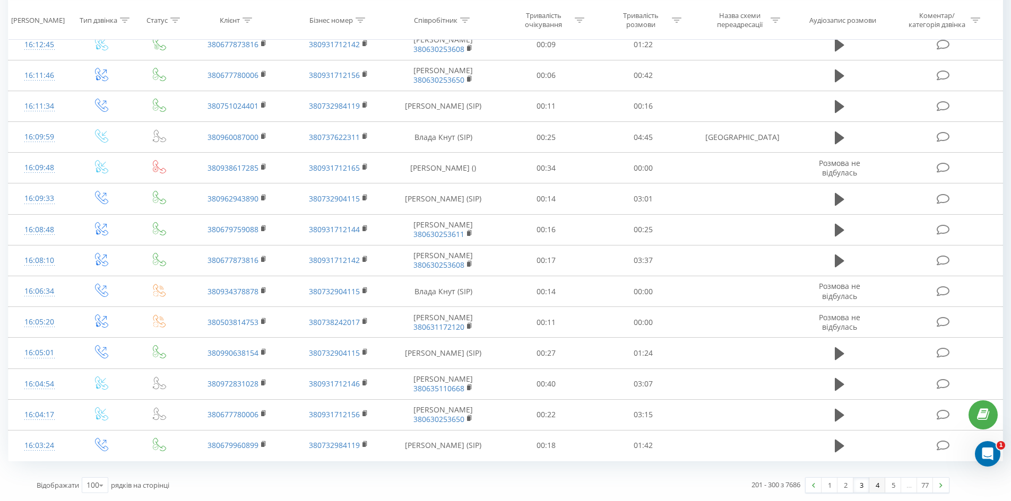
click at [875, 488] on link "4" at bounding box center [877, 485] width 16 height 15
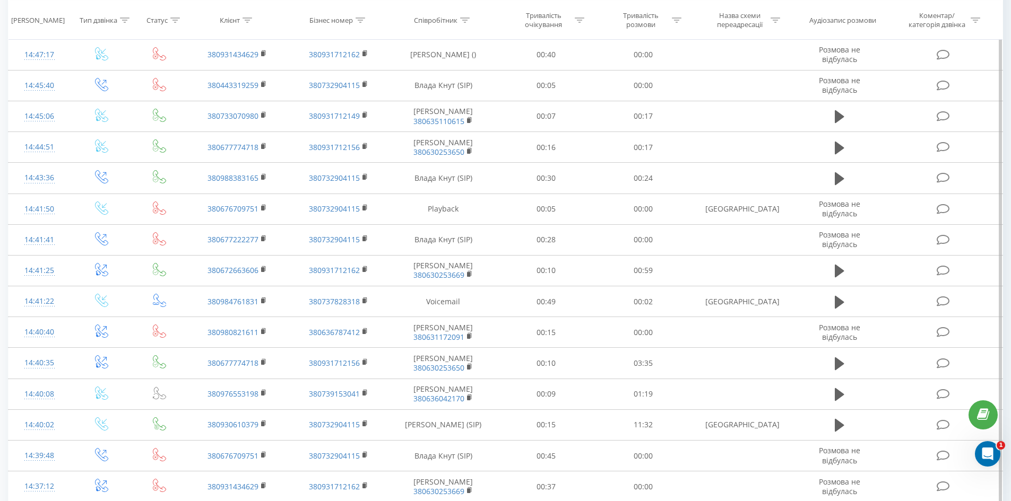
scroll to position [2784, 0]
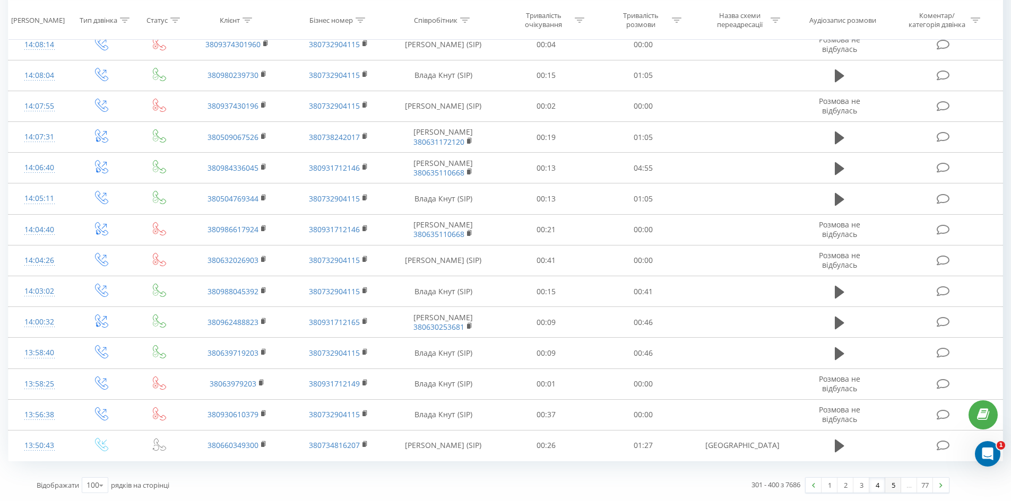
click at [891, 487] on link "5" at bounding box center [893, 485] width 16 height 15
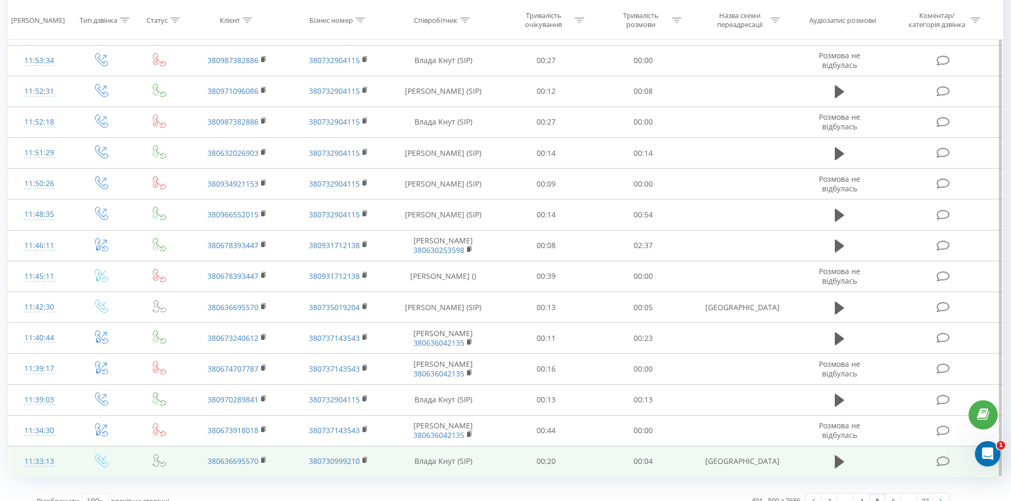
scroll to position [2784, 0]
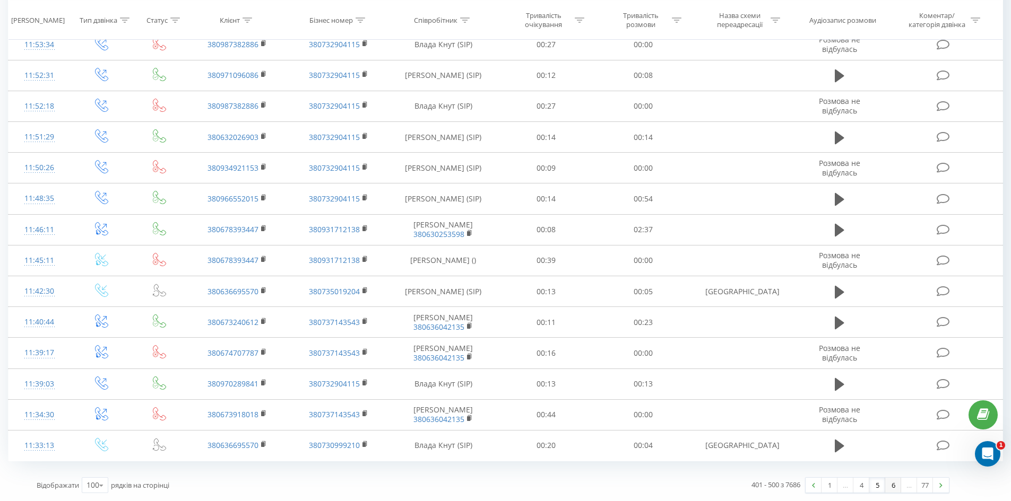
click at [893, 487] on link "6" at bounding box center [893, 485] width 16 height 15
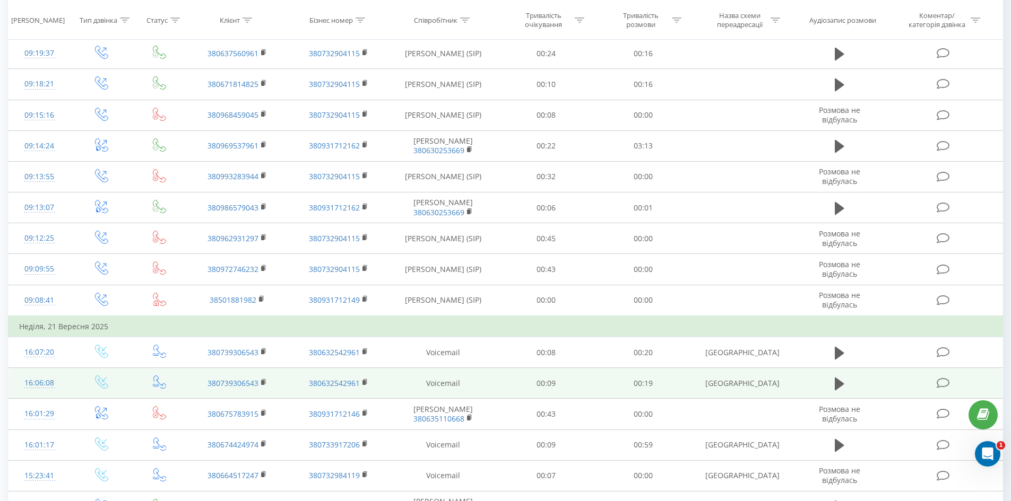
scroll to position [2805, 0]
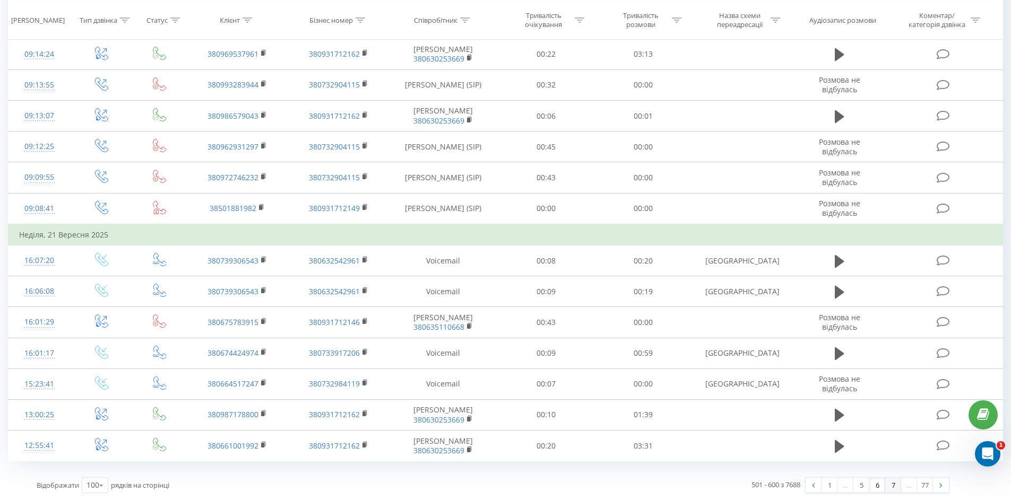
click at [893, 486] on link "7" at bounding box center [893, 485] width 16 height 15
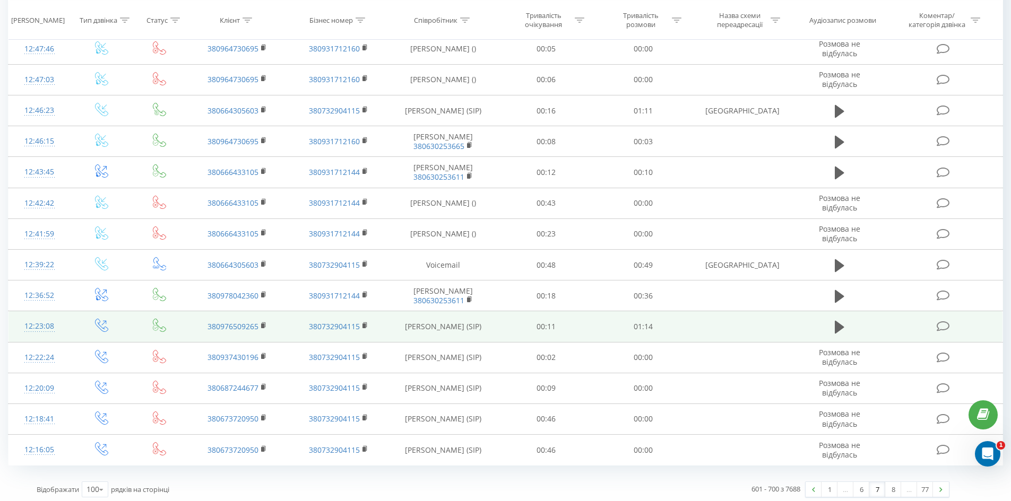
scroll to position [2805, 0]
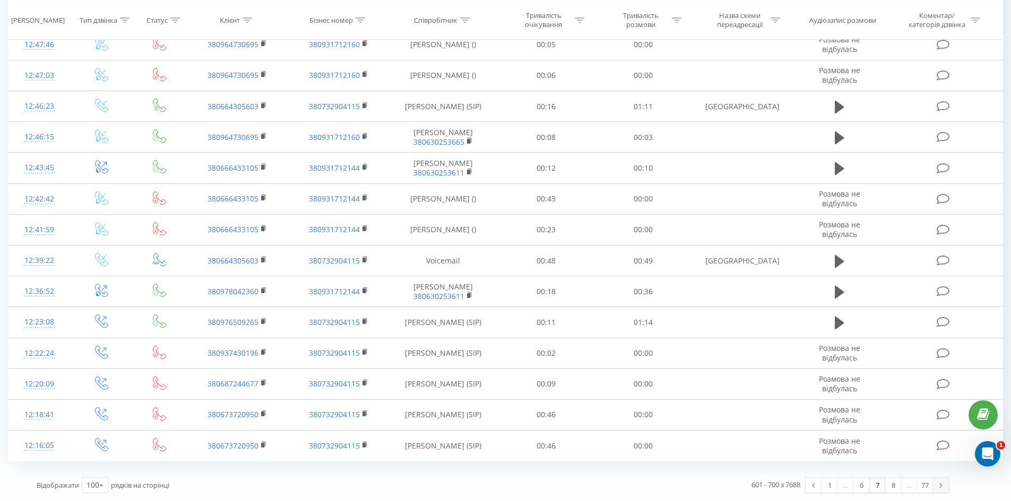
click at [942, 488] on link at bounding box center [941, 485] width 16 height 15
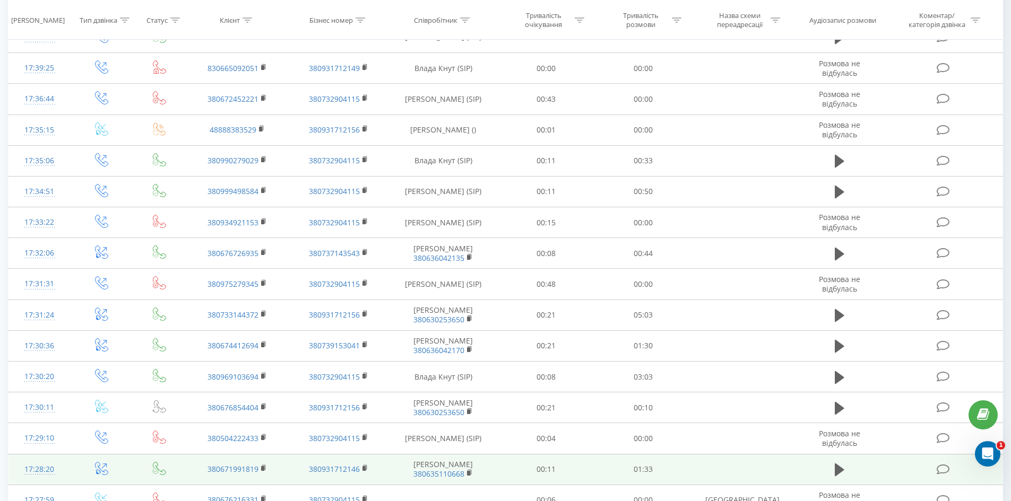
scroll to position [2805, 0]
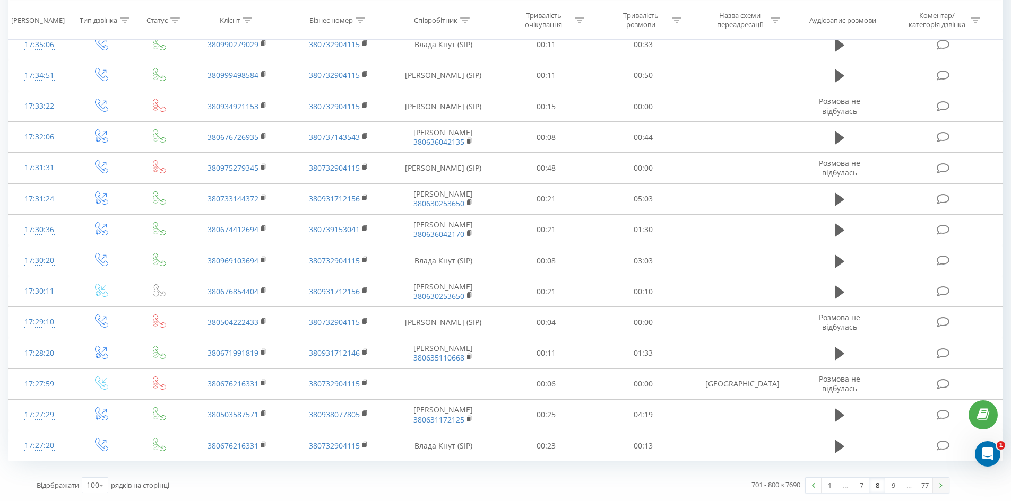
click at [944, 487] on link at bounding box center [941, 485] width 16 height 15
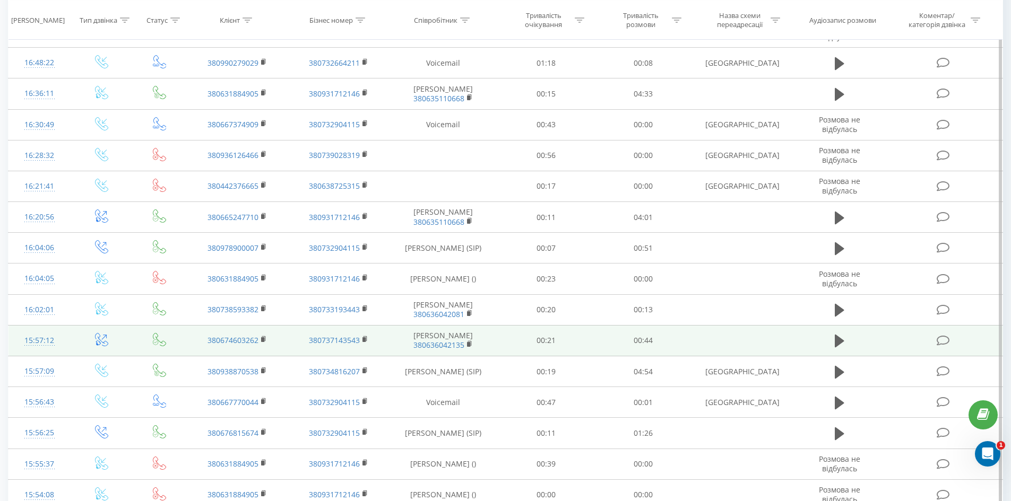
scroll to position [779, 0]
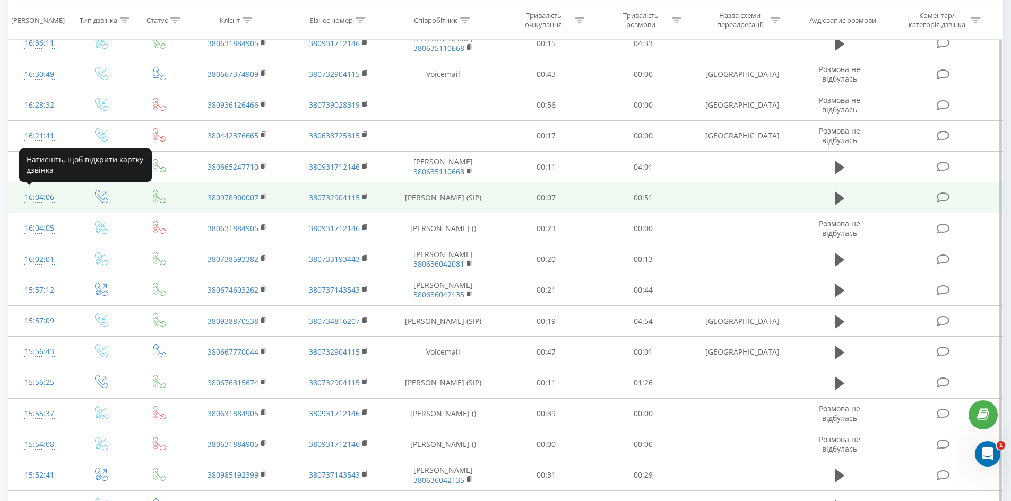
click at [43, 194] on div "16:04:06" at bounding box center [39, 197] width 41 height 21
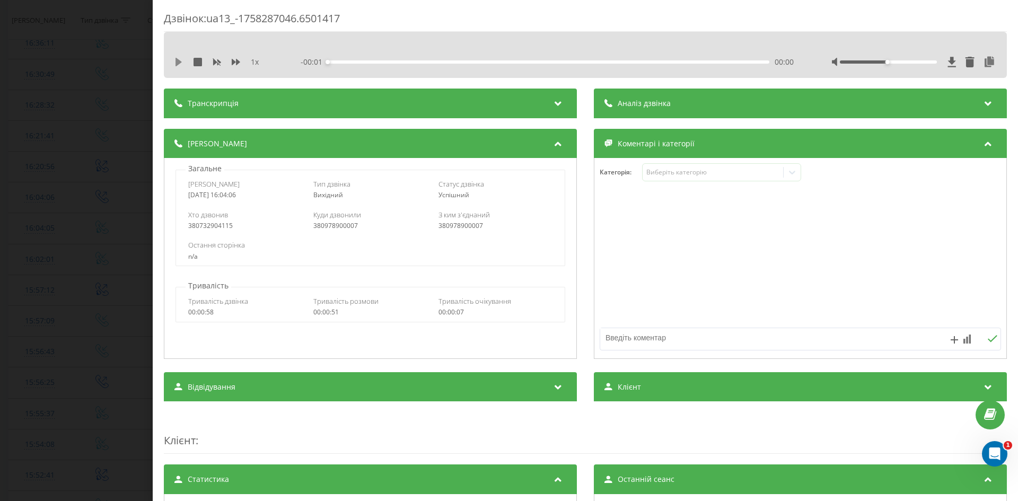
click at [176, 59] on icon at bounding box center [179, 62] width 6 height 8
click at [180, 62] on icon at bounding box center [181, 62] width 2 height 8
drag, startPoint x: 107, startPoint y: 69, endPoint x: 99, endPoint y: 71, distance: 8.7
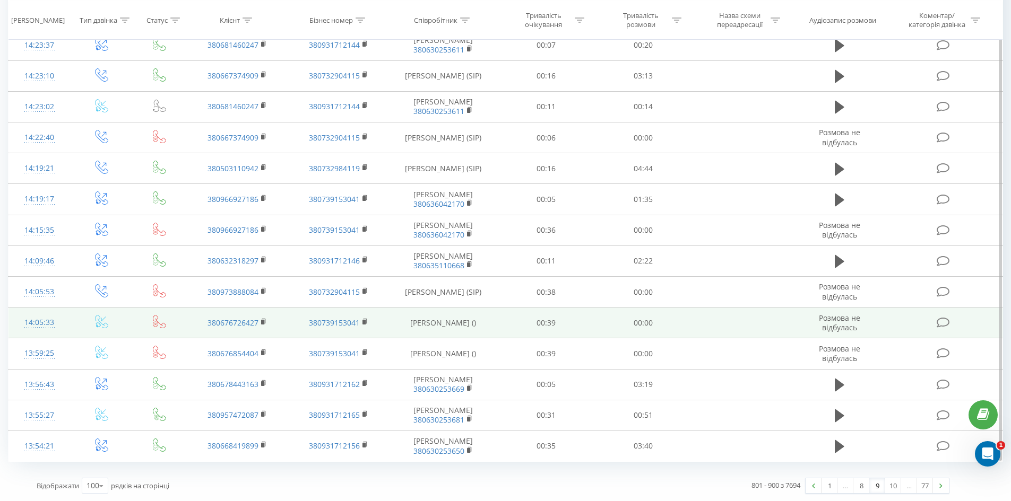
scroll to position [2784, 0]
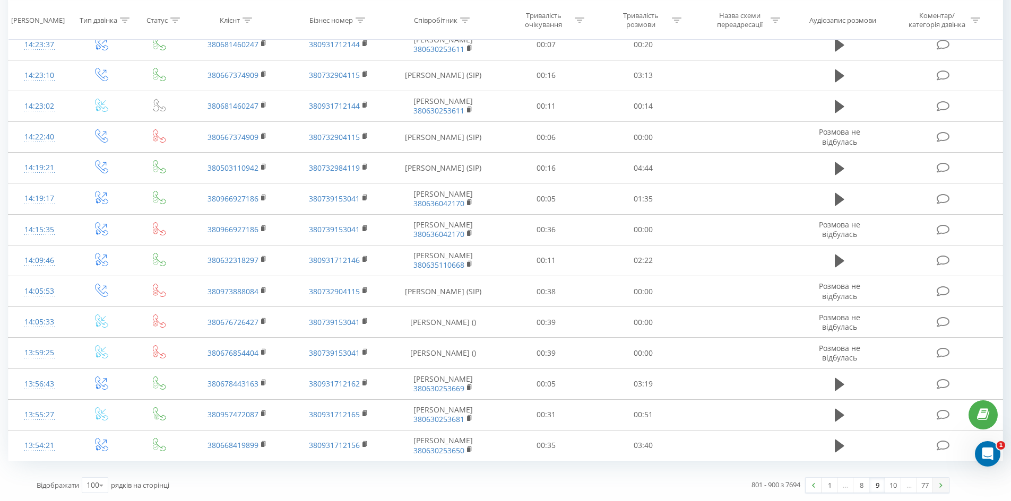
click at [943, 481] on link at bounding box center [941, 485] width 16 height 15
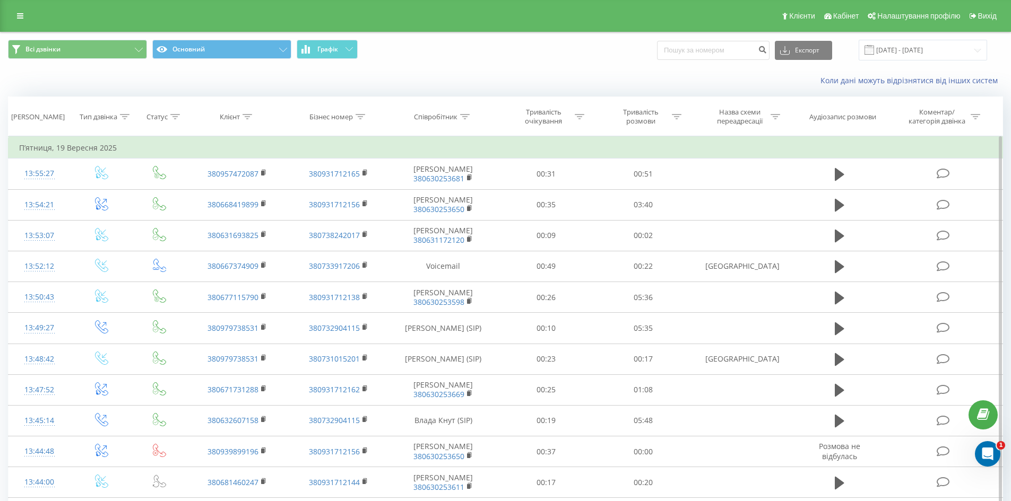
drag, startPoint x: 898, startPoint y: 150, endPoint x: 885, endPoint y: 152, distance: 12.4
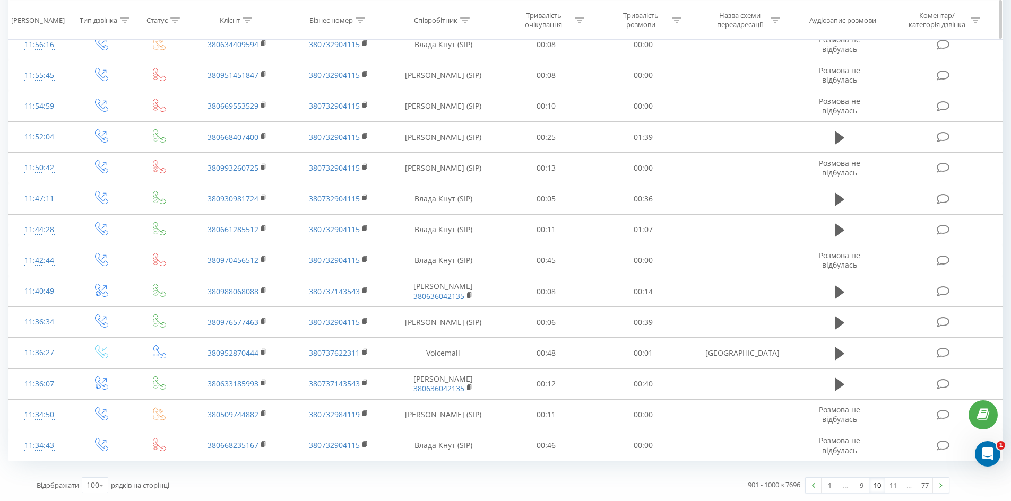
scroll to position [109, 0]
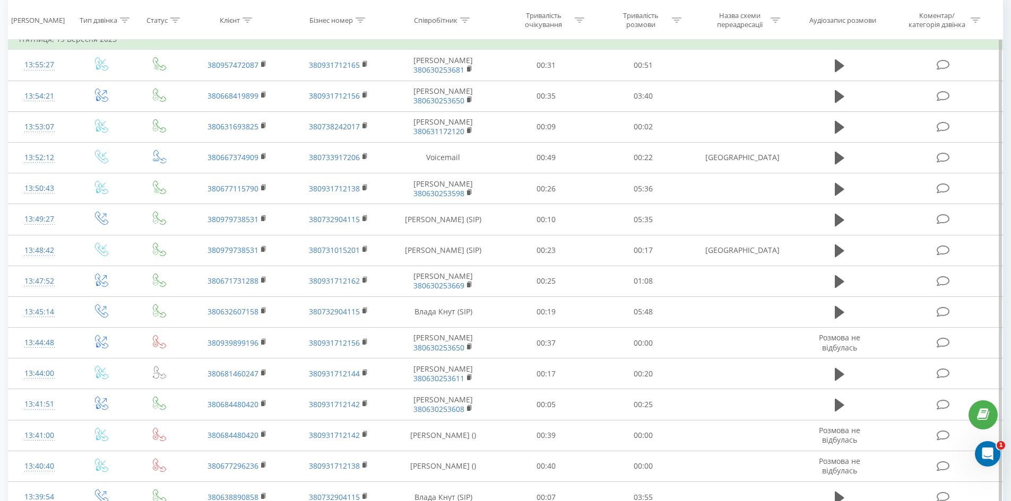
drag, startPoint x: 862, startPoint y: 68, endPoint x: 874, endPoint y: 79, distance: 16.1
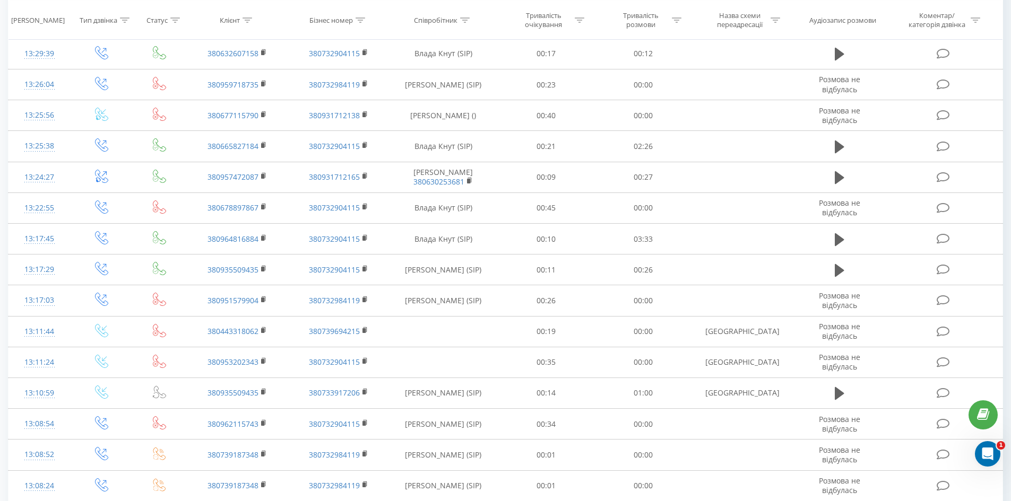
scroll to position [2784, 0]
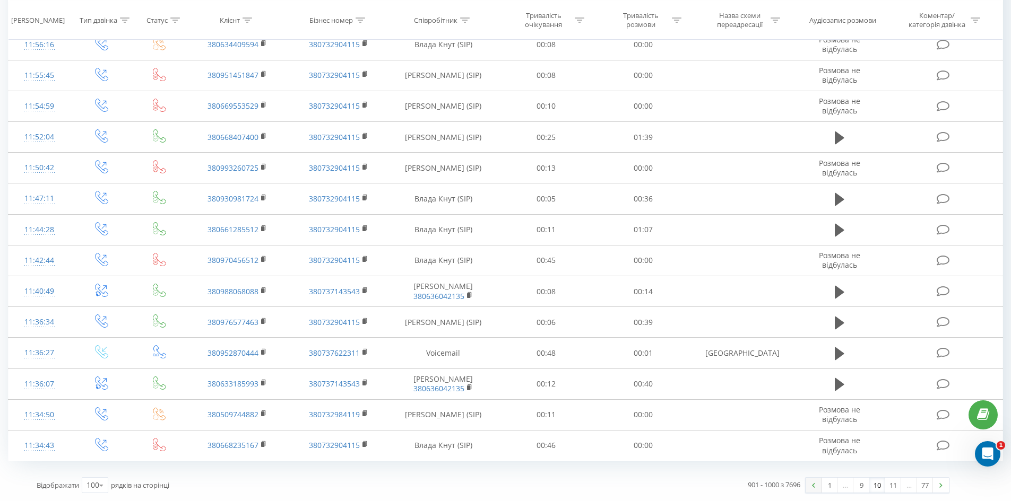
click at [812, 484] on img at bounding box center [813, 485] width 3 height 5
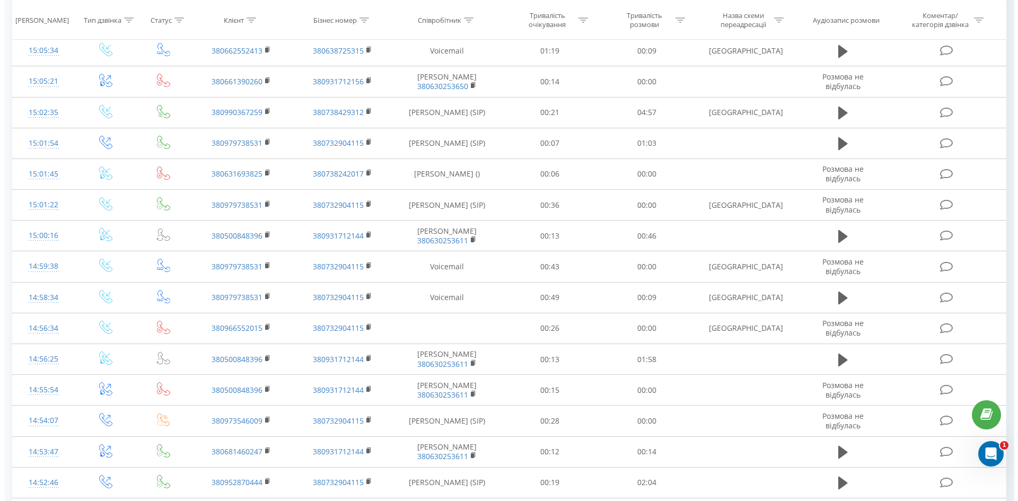
scroll to position [1722, 0]
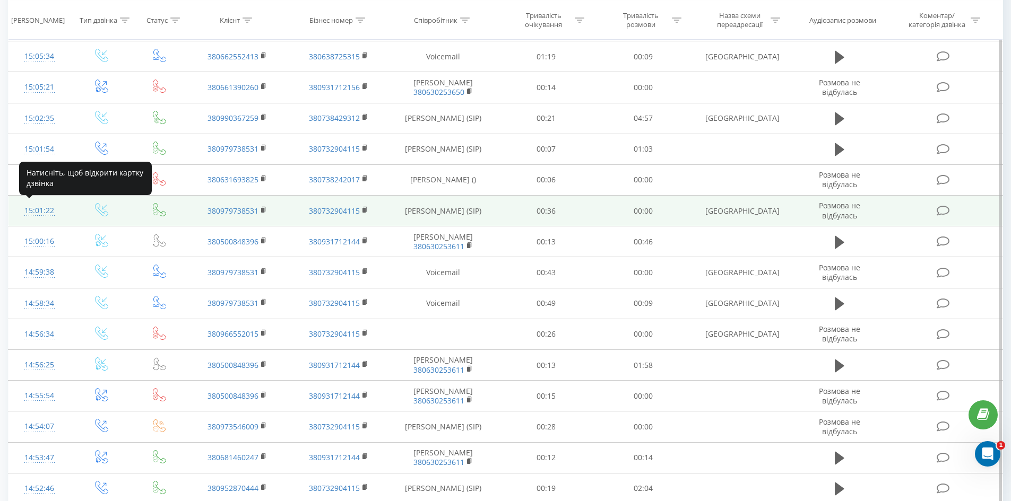
click at [38, 208] on div "15:01:22" at bounding box center [39, 211] width 41 height 21
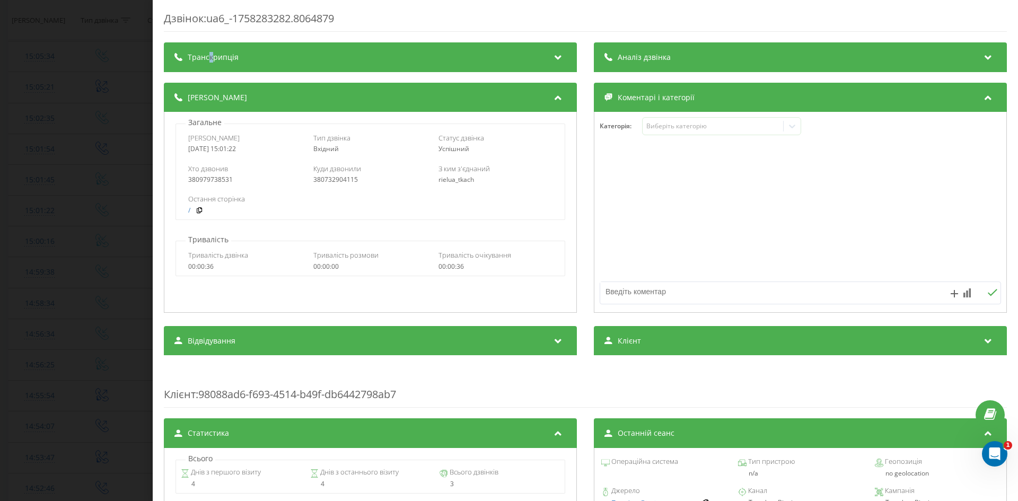
click at [211, 50] on div "Транскрипція" at bounding box center [370, 57] width 413 height 30
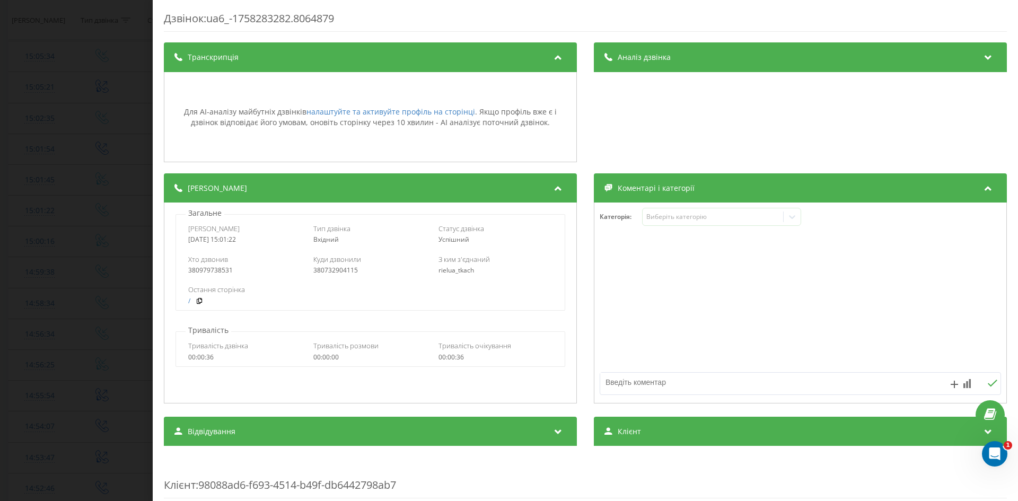
click at [239, 56] on div "Транскрипція" at bounding box center [370, 57] width 413 height 30
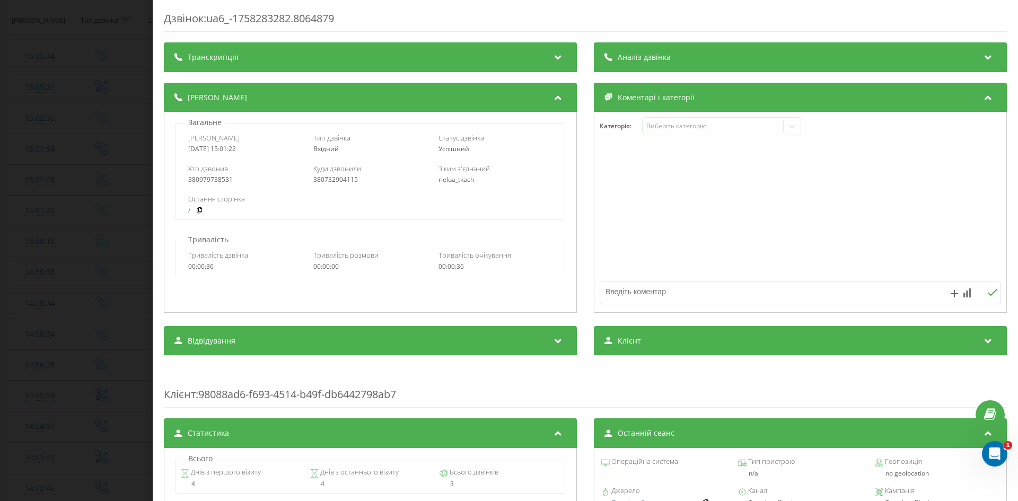
click at [120, 155] on div "Дзвінок : ua6_-1758283282.8064879 Транскрипція Для AI-аналізу майбутніх дзвінкі…" at bounding box center [509, 250] width 1018 height 501
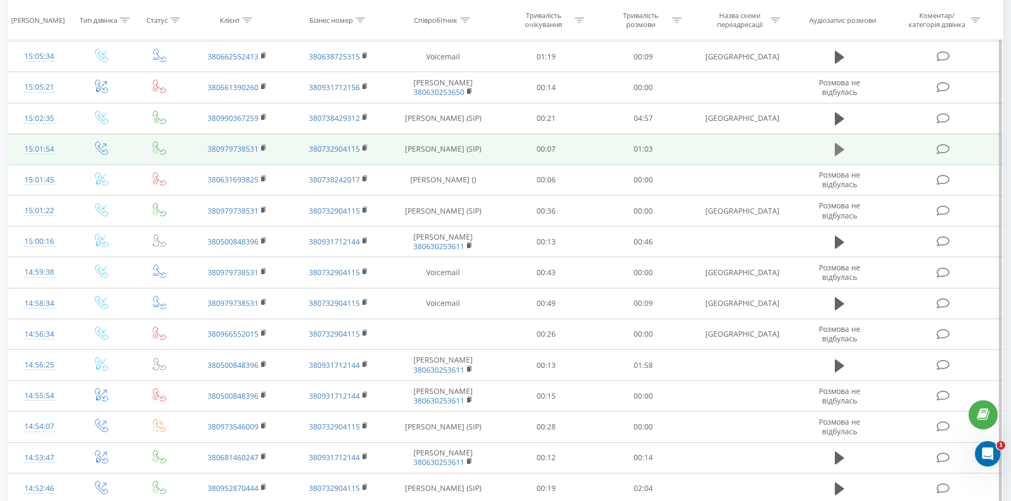
click at [841, 144] on icon at bounding box center [839, 149] width 10 height 15
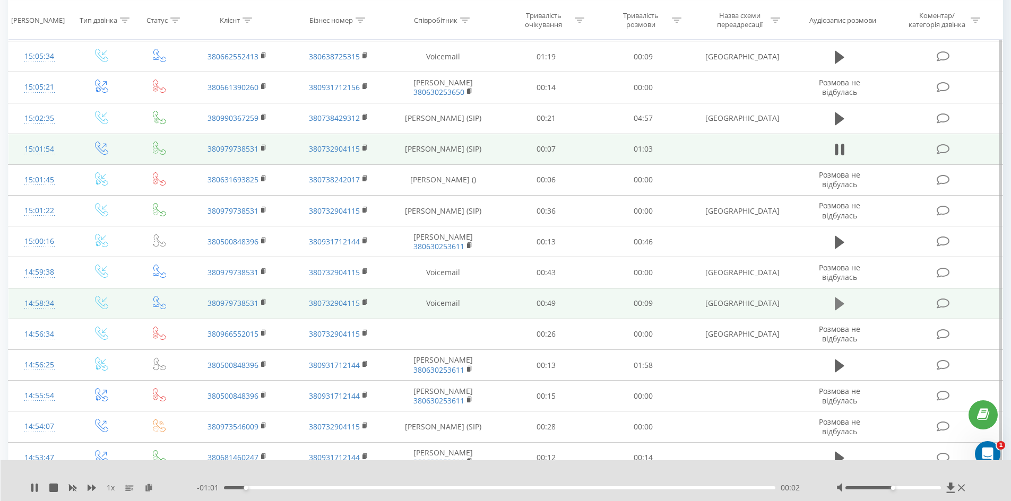
click at [836, 298] on icon at bounding box center [839, 304] width 10 height 15
click at [840, 303] on icon at bounding box center [839, 304] width 10 height 15
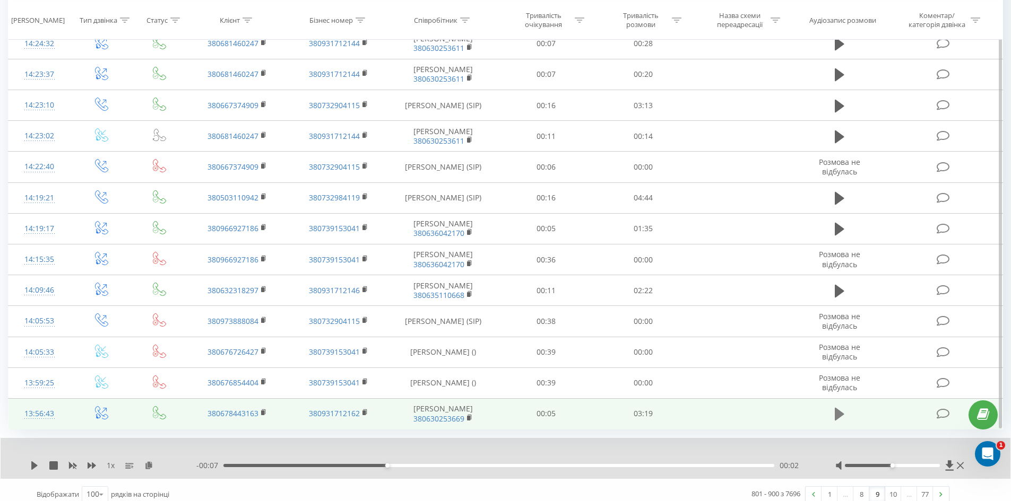
scroll to position [2825, 0]
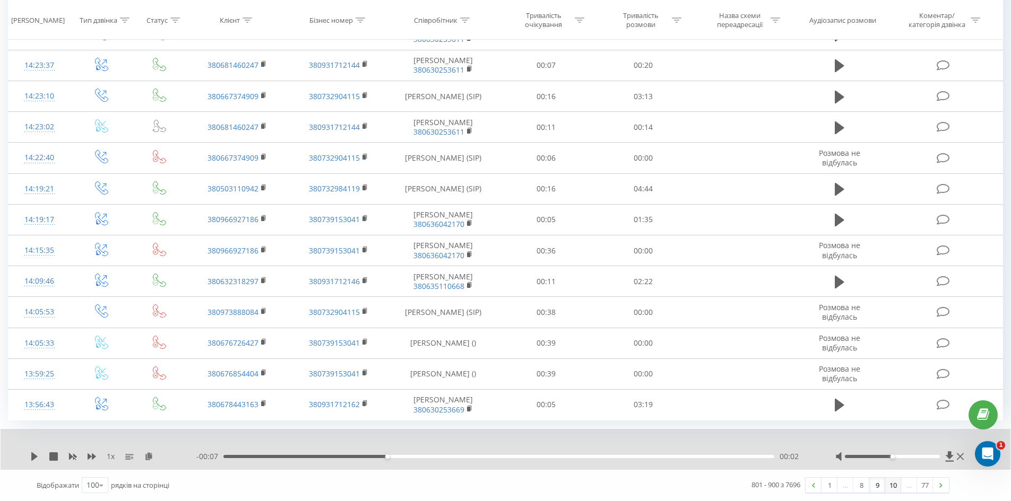
click at [890, 484] on link "10" at bounding box center [893, 485] width 16 height 15
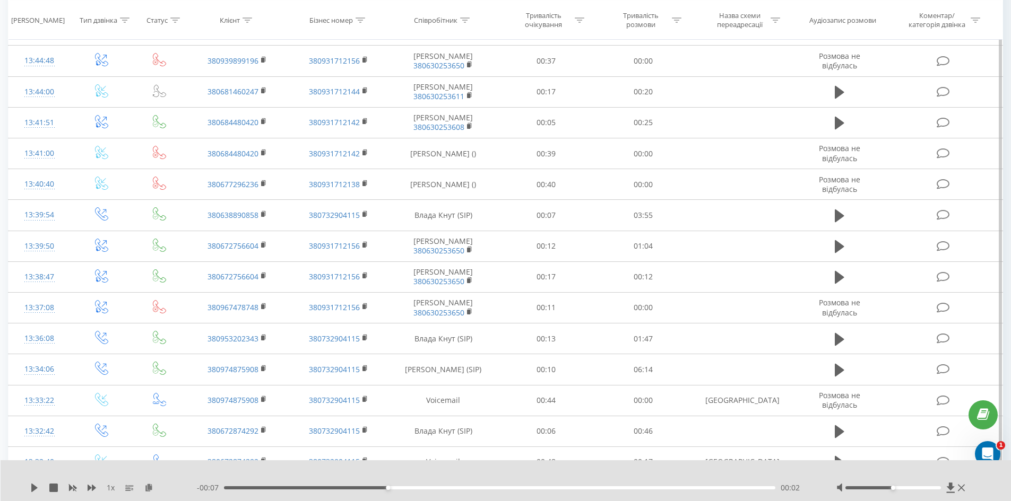
scroll to position [70, 0]
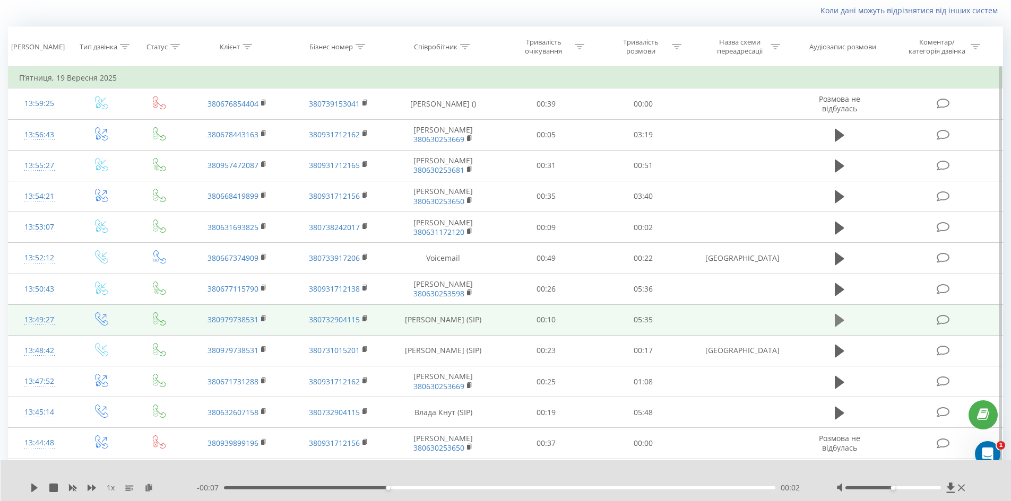
click at [841, 321] on icon at bounding box center [839, 320] width 10 height 13
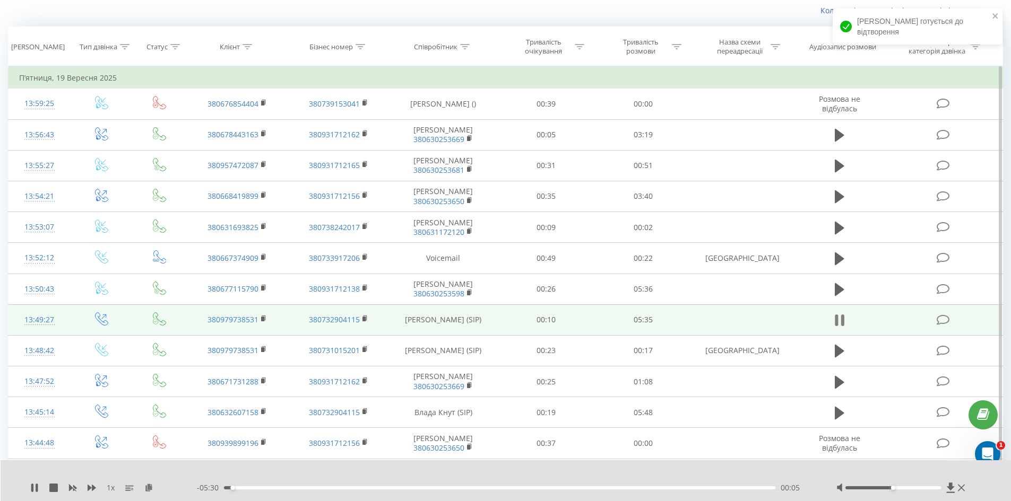
click at [843, 320] on icon at bounding box center [841, 321] width 3 height 12
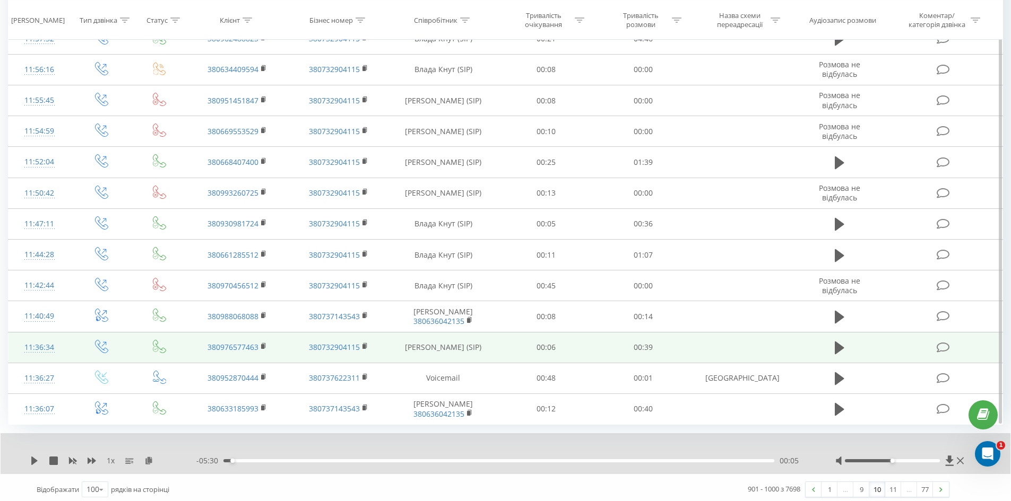
scroll to position [2825, 0]
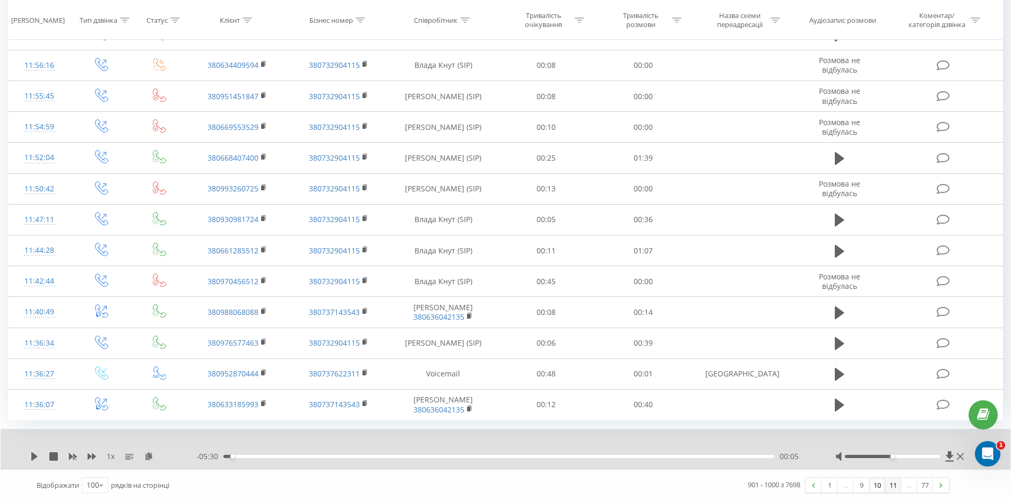
click at [893, 485] on link "11" at bounding box center [893, 485] width 16 height 15
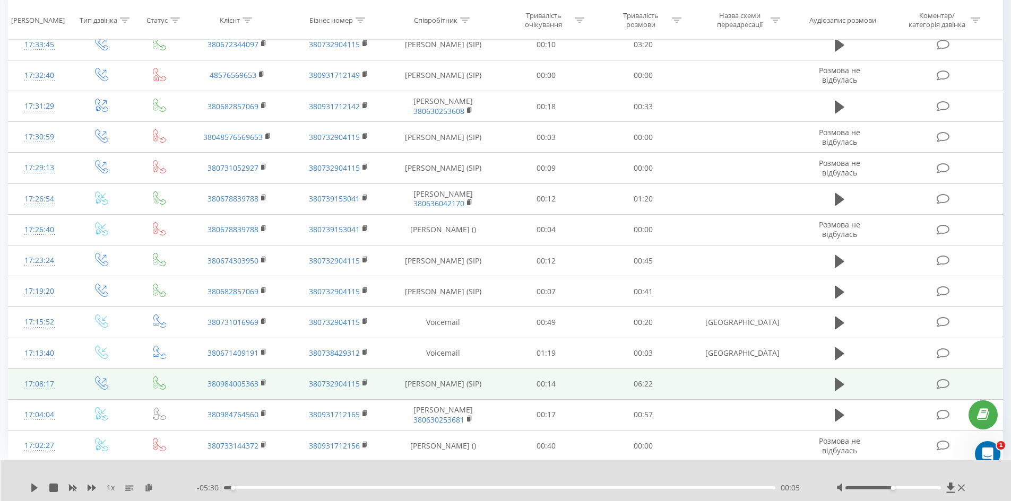
scroll to position [2846, 0]
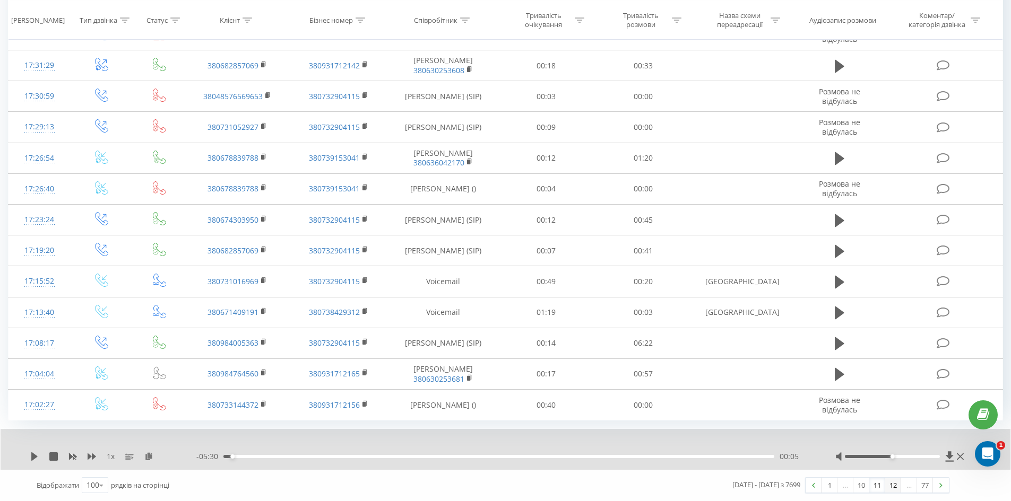
click at [897, 486] on link "12" at bounding box center [893, 485] width 16 height 15
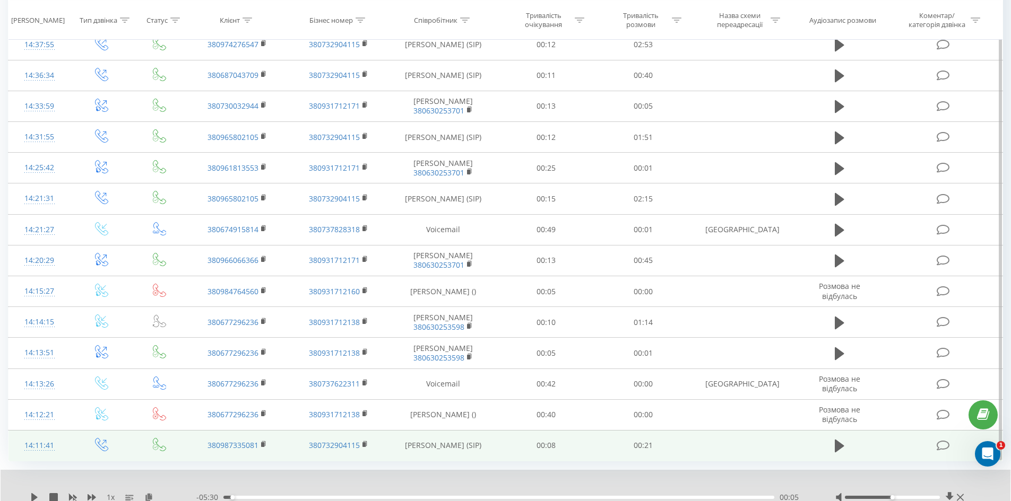
scroll to position [2825, 0]
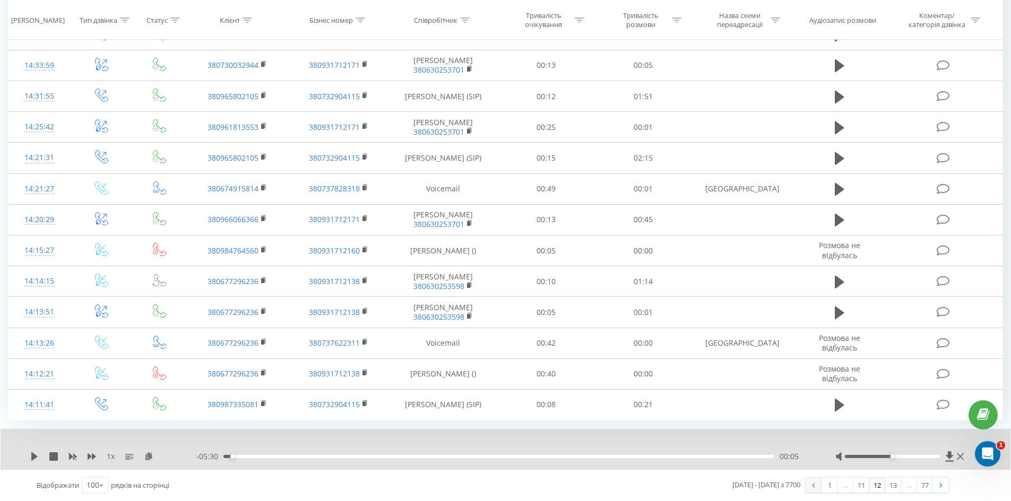
click at [811, 489] on link at bounding box center [813, 485] width 16 height 15
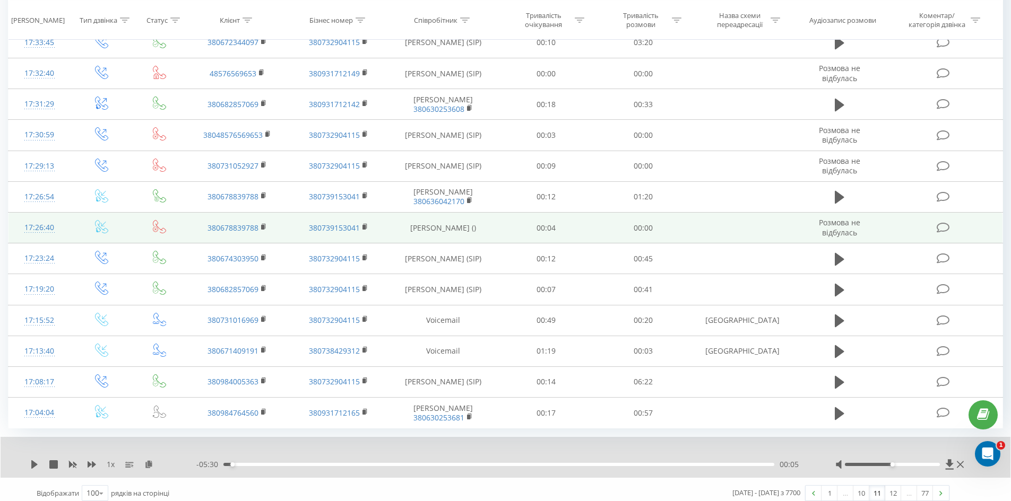
scroll to position [2846, 0]
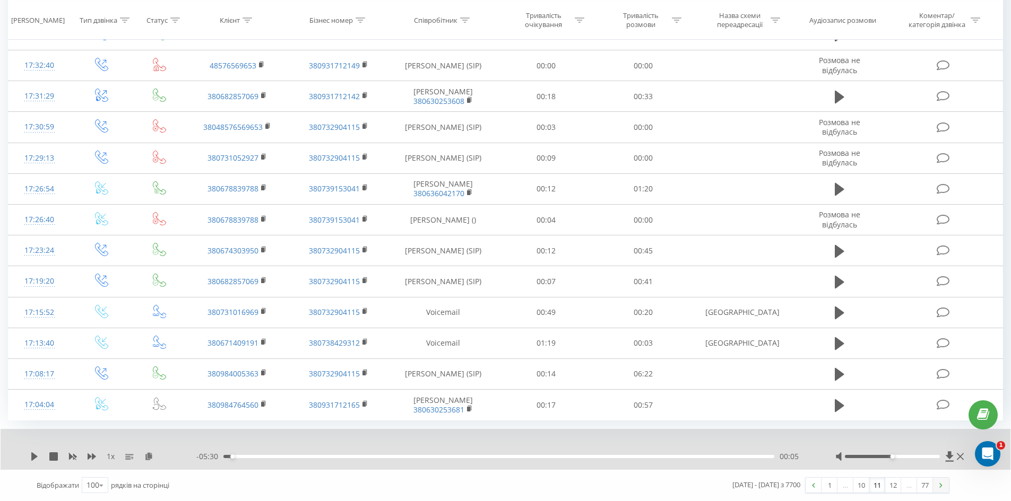
click at [938, 481] on link at bounding box center [941, 485] width 16 height 15
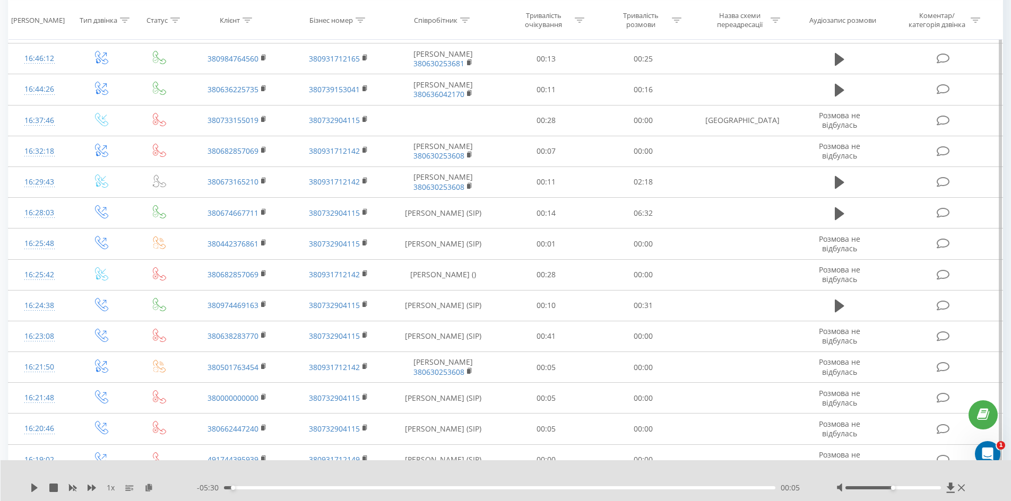
scroll to position [2825, 0]
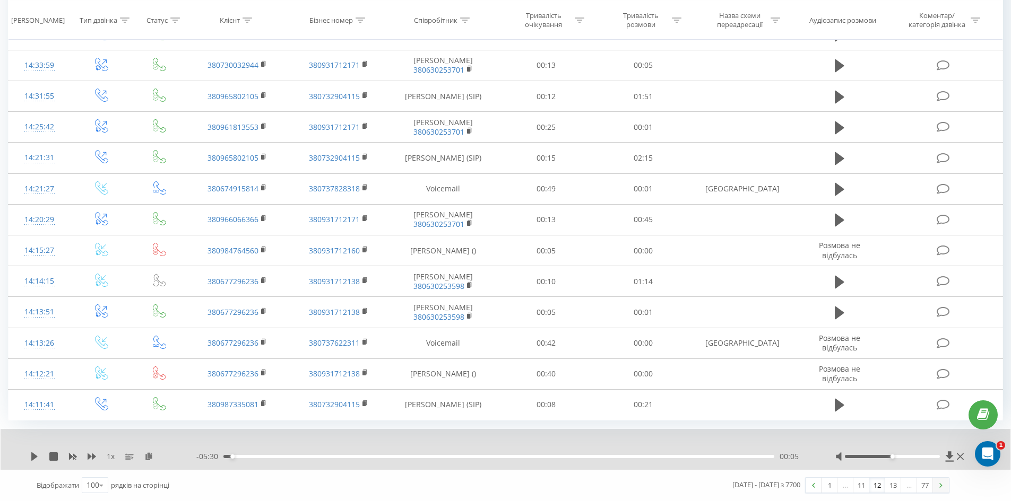
click at [942, 487] on img at bounding box center [940, 485] width 3 height 5
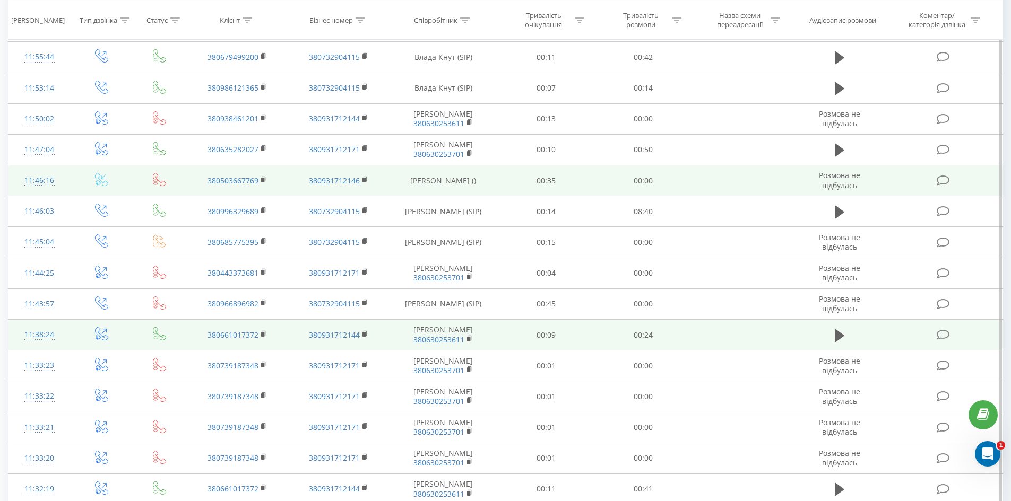
scroll to position [2825, 0]
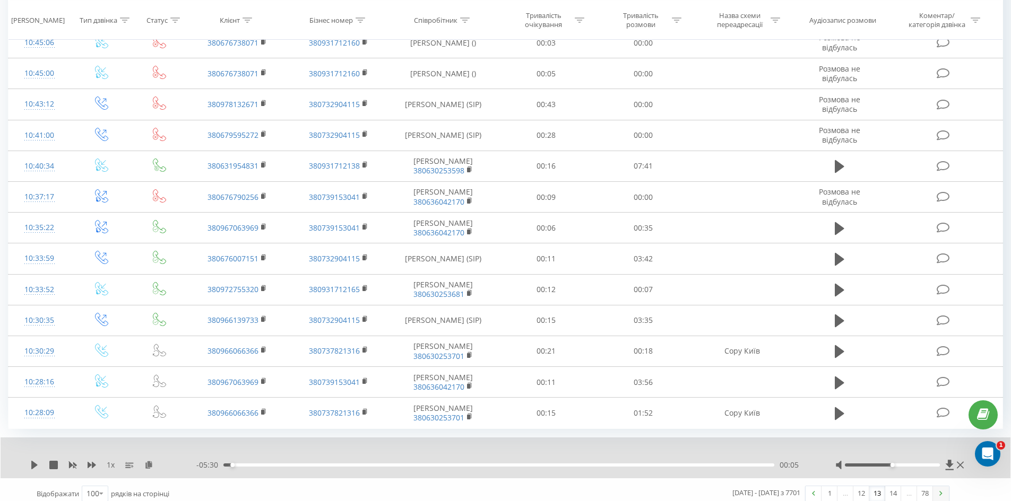
click at [943, 486] on link at bounding box center [941, 493] width 16 height 15
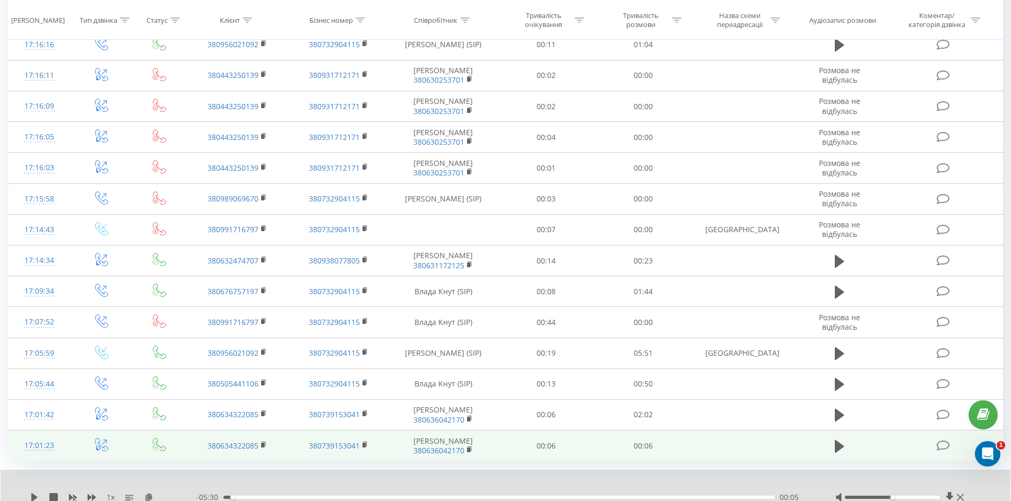
scroll to position [2846, 0]
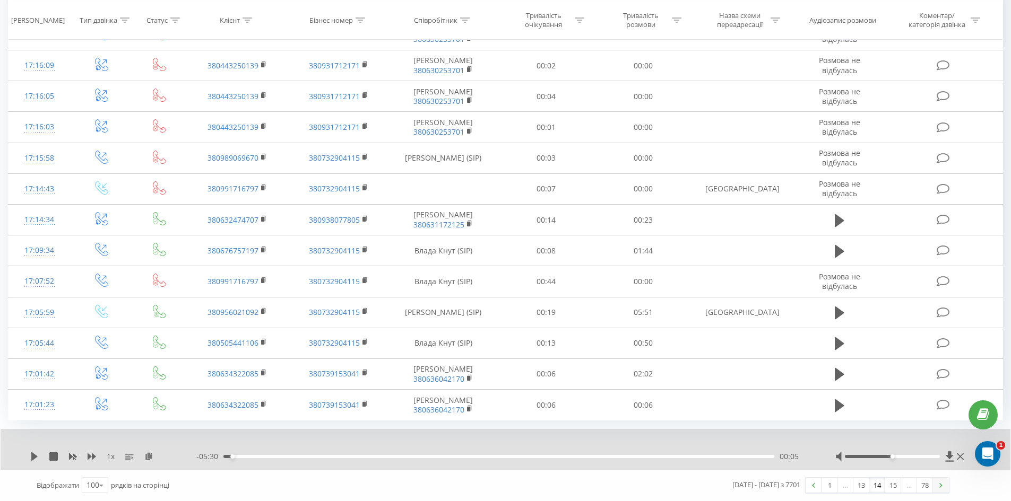
click at [943, 487] on link at bounding box center [941, 485] width 16 height 15
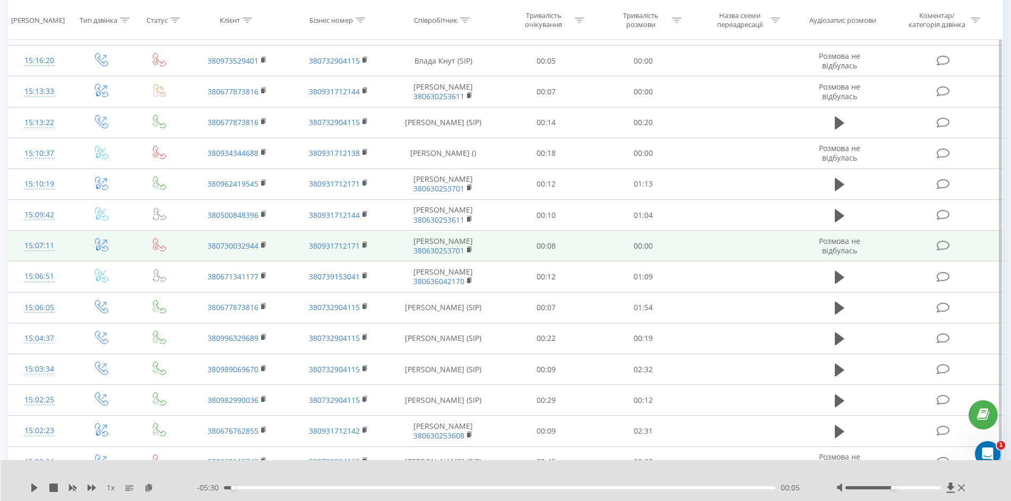
scroll to position [2595, 0]
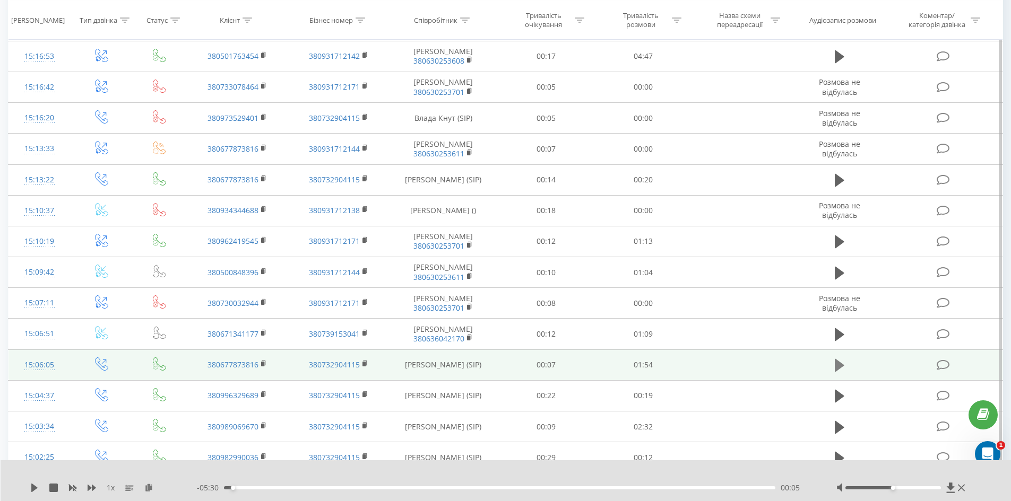
click at [839, 363] on icon at bounding box center [839, 365] width 10 height 15
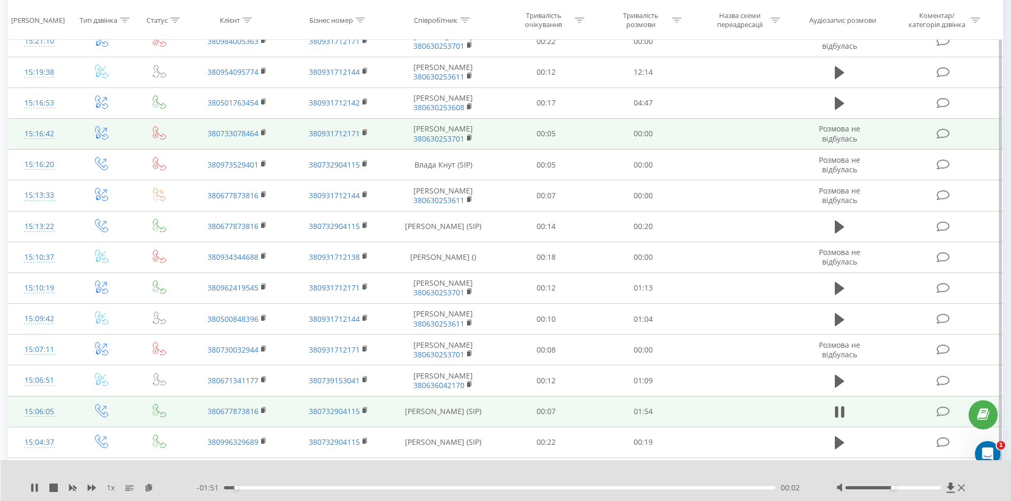
scroll to position [2489, 0]
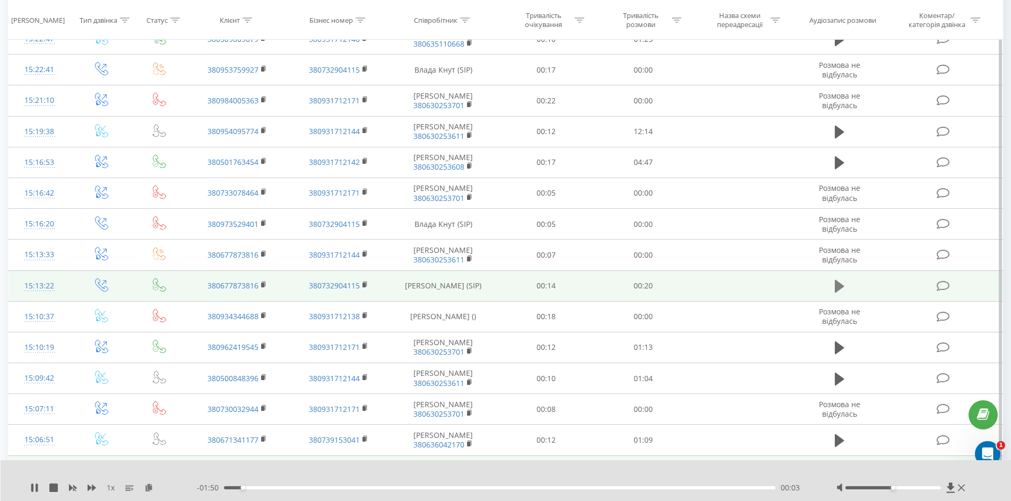
click at [839, 280] on icon at bounding box center [839, 286] width 10 height 13
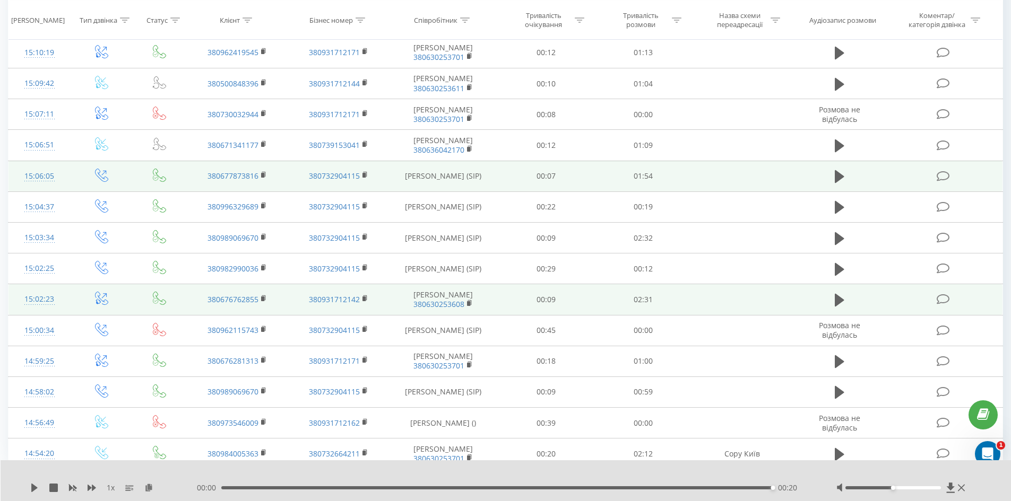
scroll to position [2825, 0]
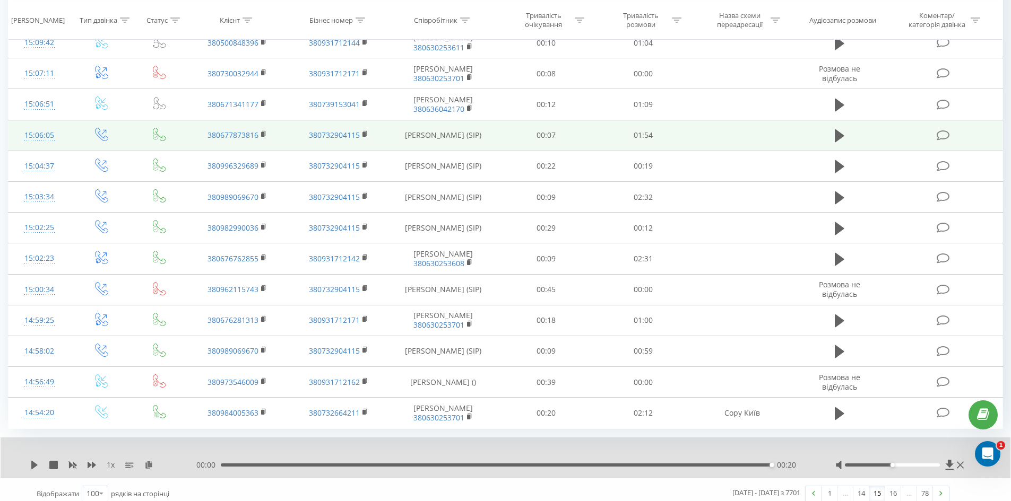
click at [892, 489] on link "16" at bounding box center [893, 493] width 16 height 15
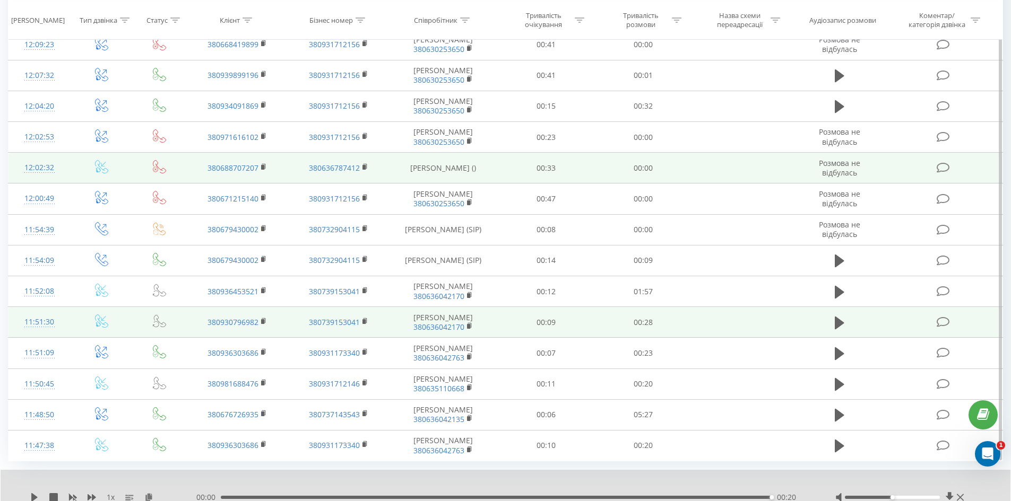
scroll to position [2825, 0]
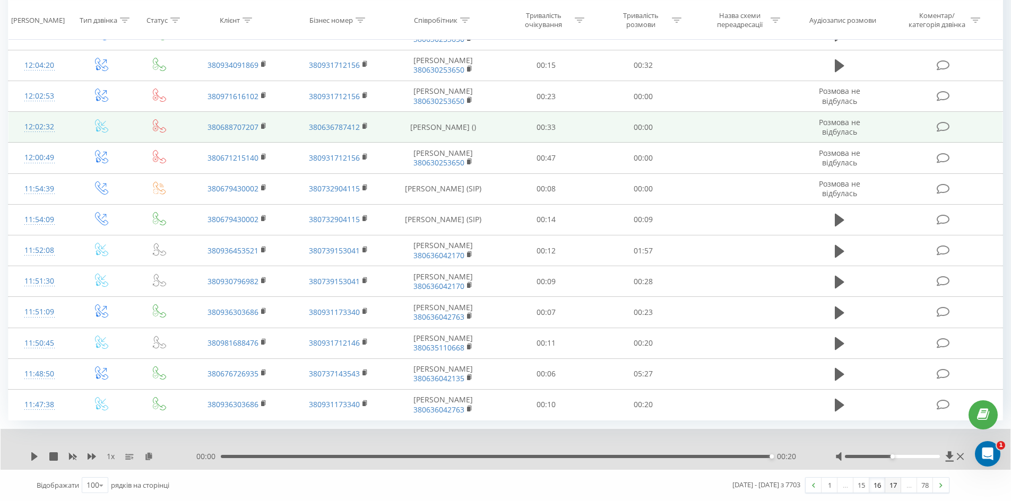
click at [891, 488] on link "17" at bounding box center [893, 485] width 16 height 15
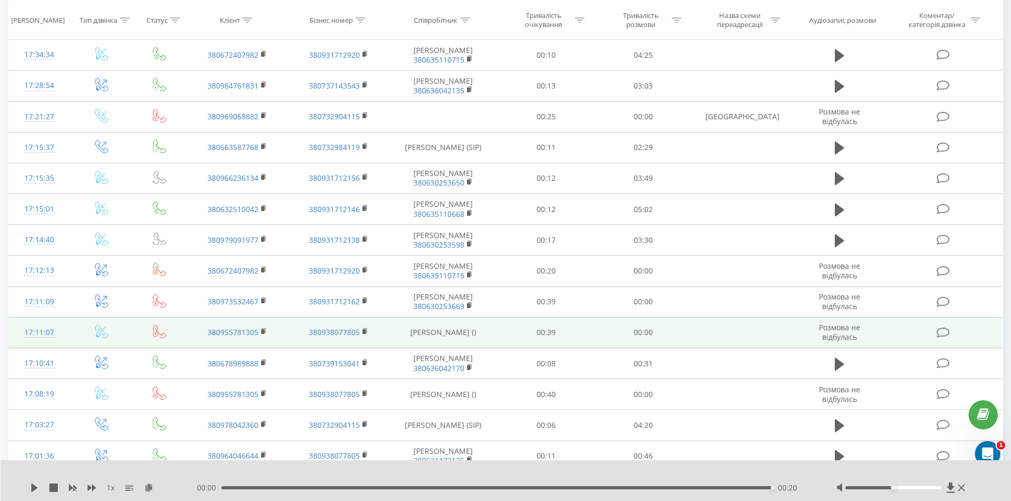
scroll to position [2846, 0]
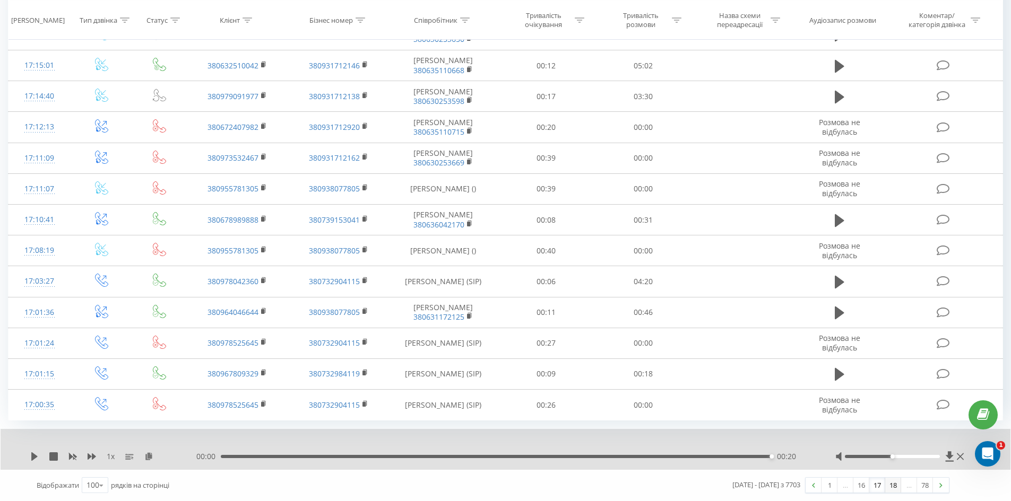
click at [893, 485] on link "18" at bounding box center [893, 485] width 16 height 15
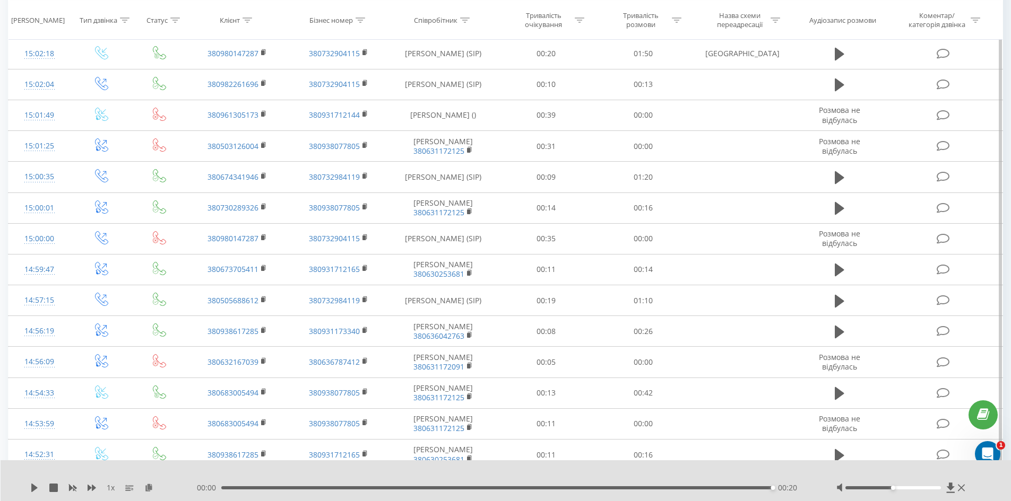
scroll to position [2825, 0]
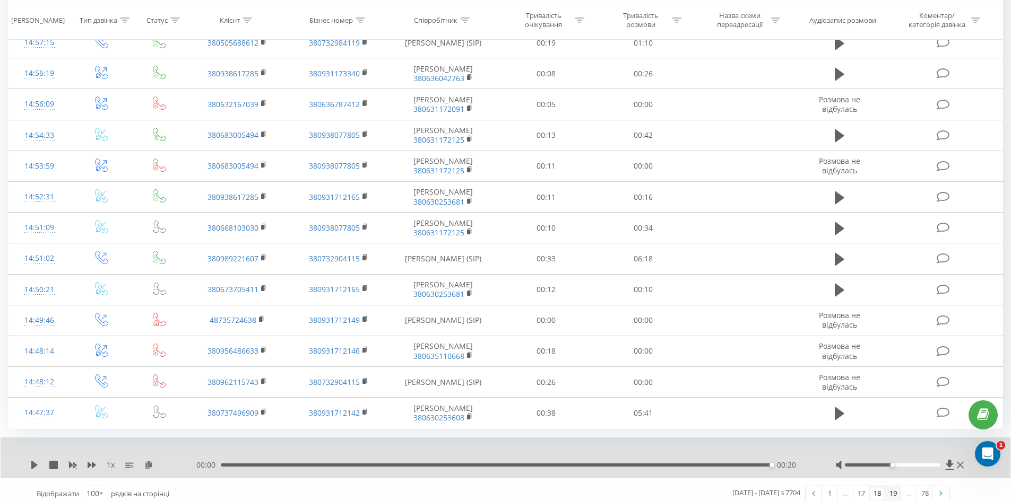
click at [893, 486] on link "19" at bounding box center [893, 493] width 16 height 15
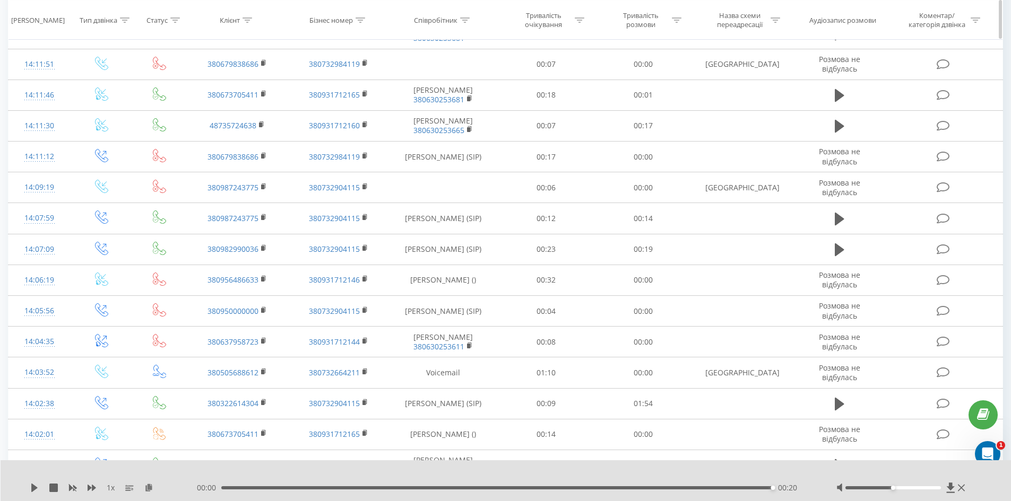
scroll to position [1652, 0]
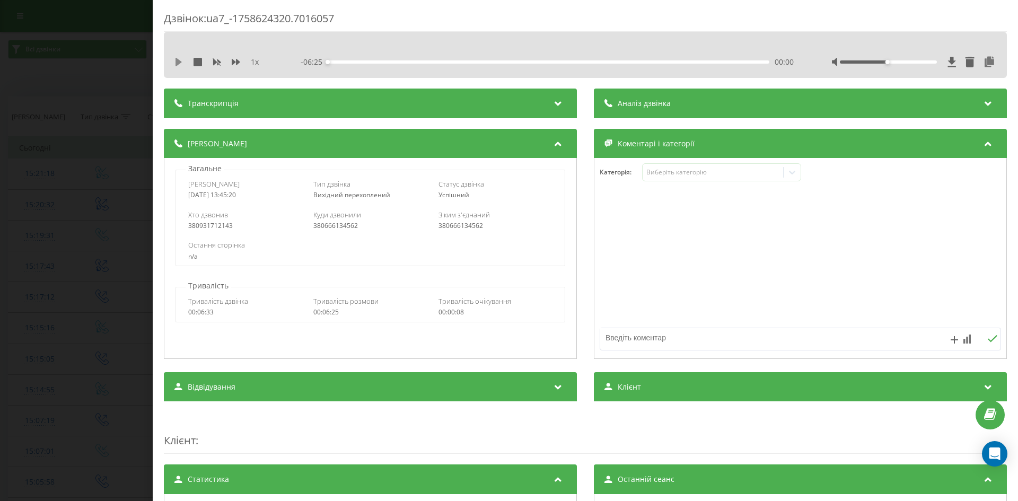
click at [180, 63] on icon at bounding box center [179, 62] width 6 height 8
click at [176, 61] on icon at bounding box center [177, 62] width 2 height 8
